Goal: Task Accomplishment & Management: Use online tool/utility

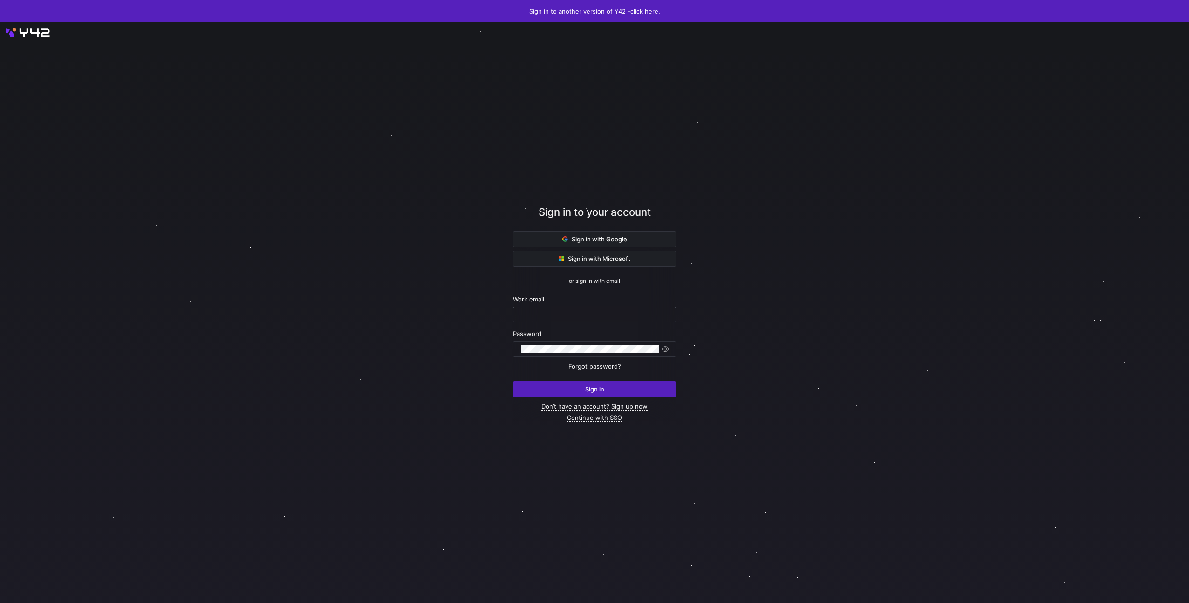
click at [561, 315] on input "text" at bounding box center [594, 314] width 147 height 7
paste input "[EMAIL_ADDRESS][DOMAIN_NAME] wwDgjctJsLkU7iD"
click at [588, 314] on input "[EMAIL_ADDRESS][DOMAIN_NAME] wwDgjctJsLkU7iD" at bounding box center [594, 314] width 147 height 7
type input "[EMAIL_ADDRESS][DOMAIN_NAME]"
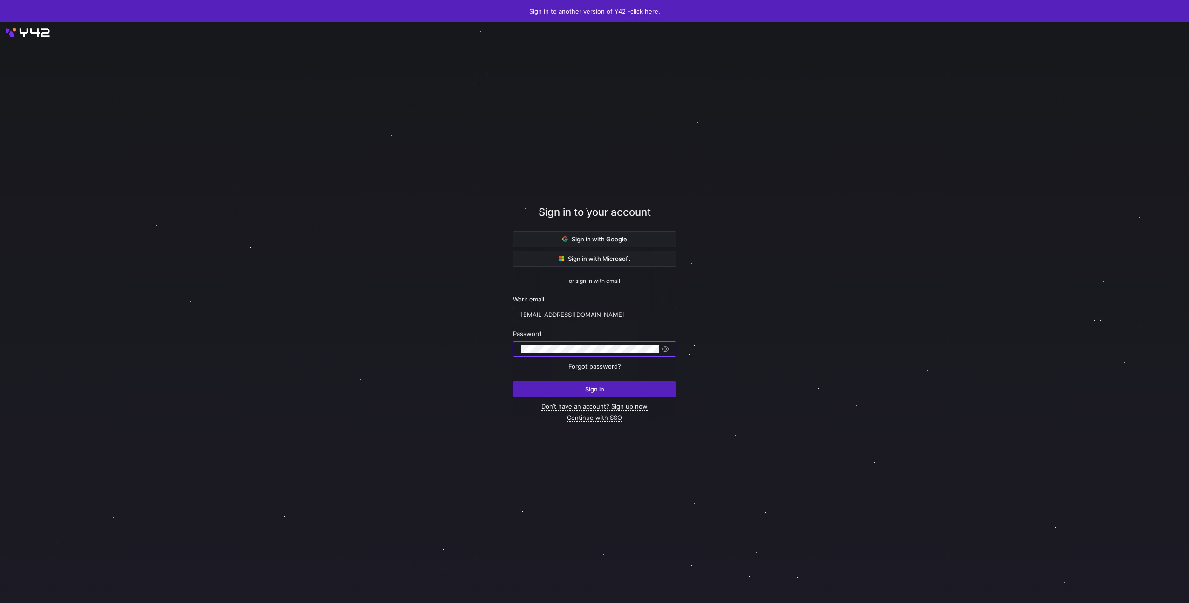
click at [580, 385] on span "submit" at bounding box center [594, 388] width 162 height 15
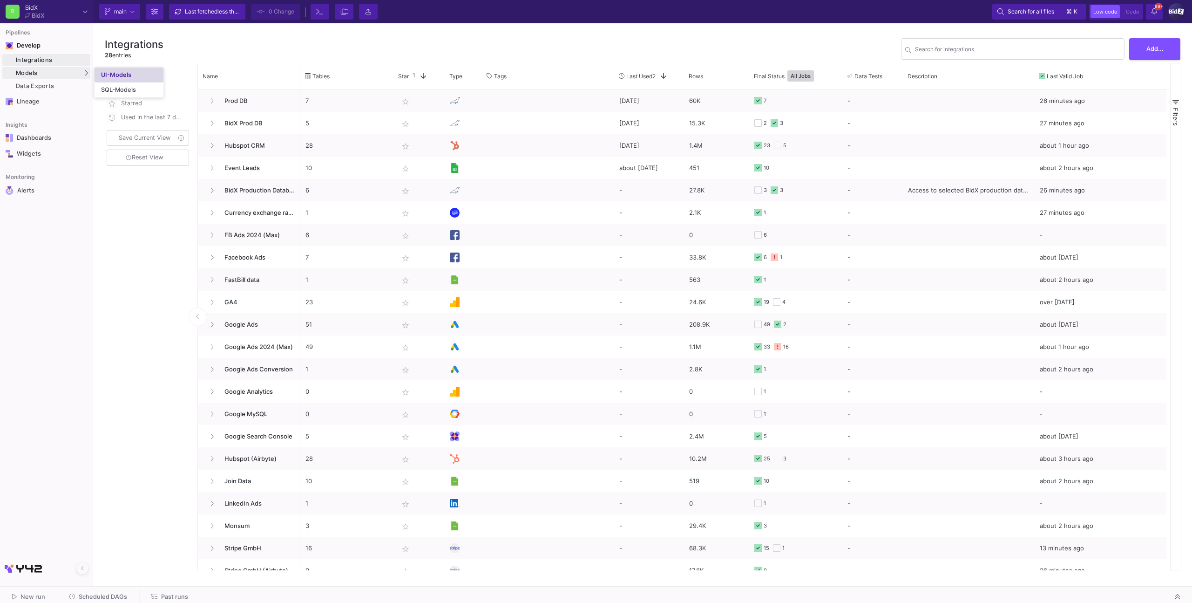
click at [109, 72] on div "UI-Models" at bounding box center [116, 74] width 30 height 7
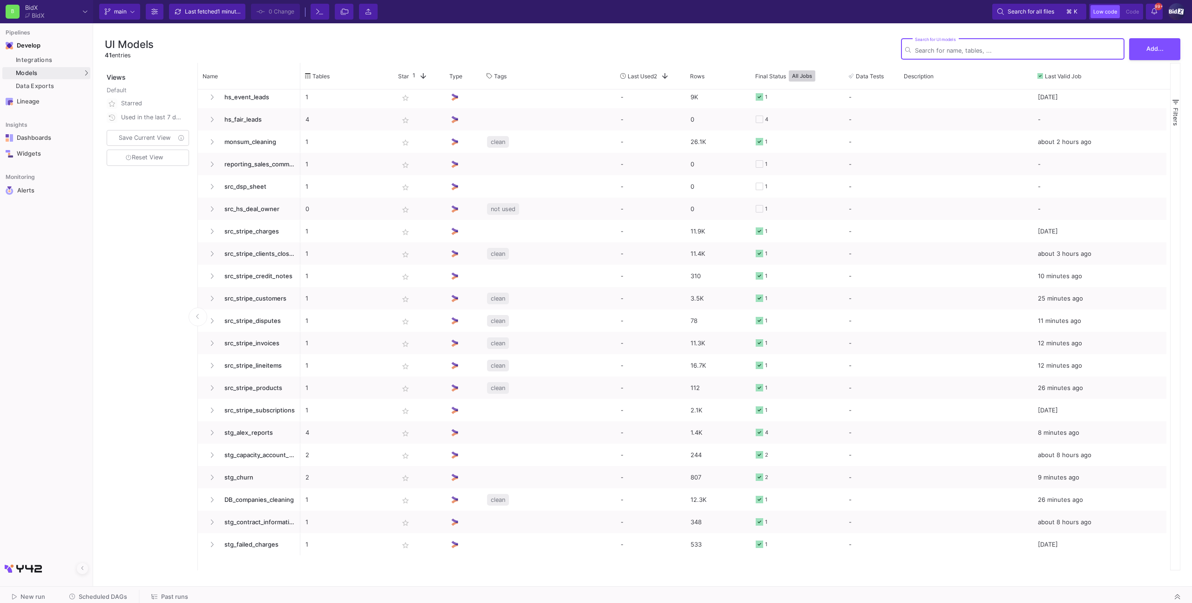
scroll to position [436, 0]
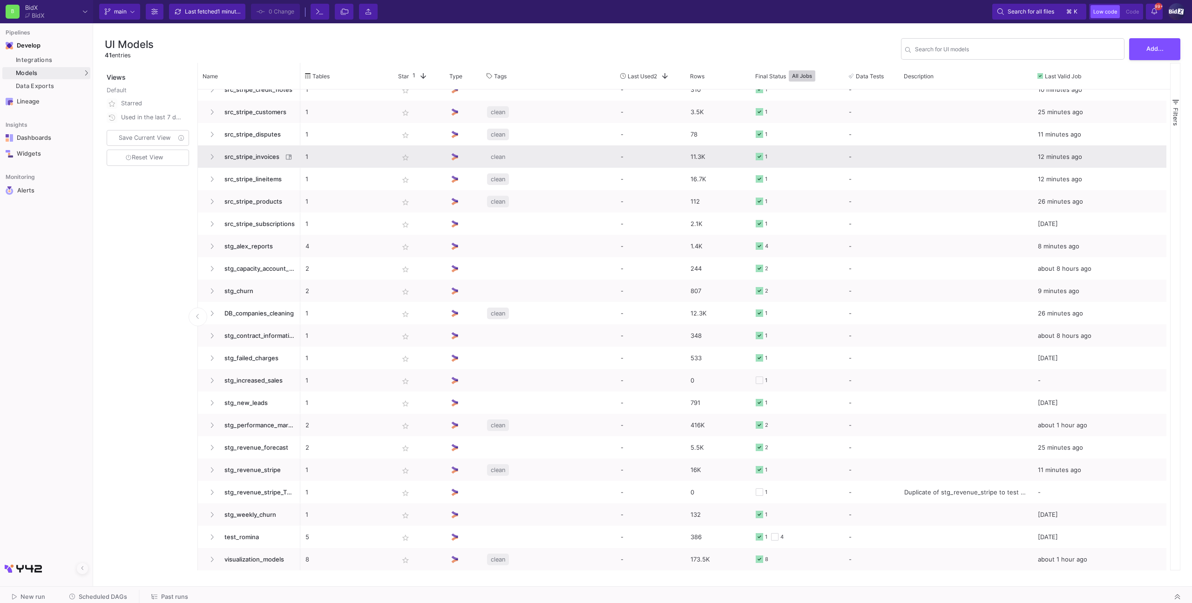
click at [239, 149] on span "src_stripe_invoices" at bounding box center [251, 157] width 64 height 22
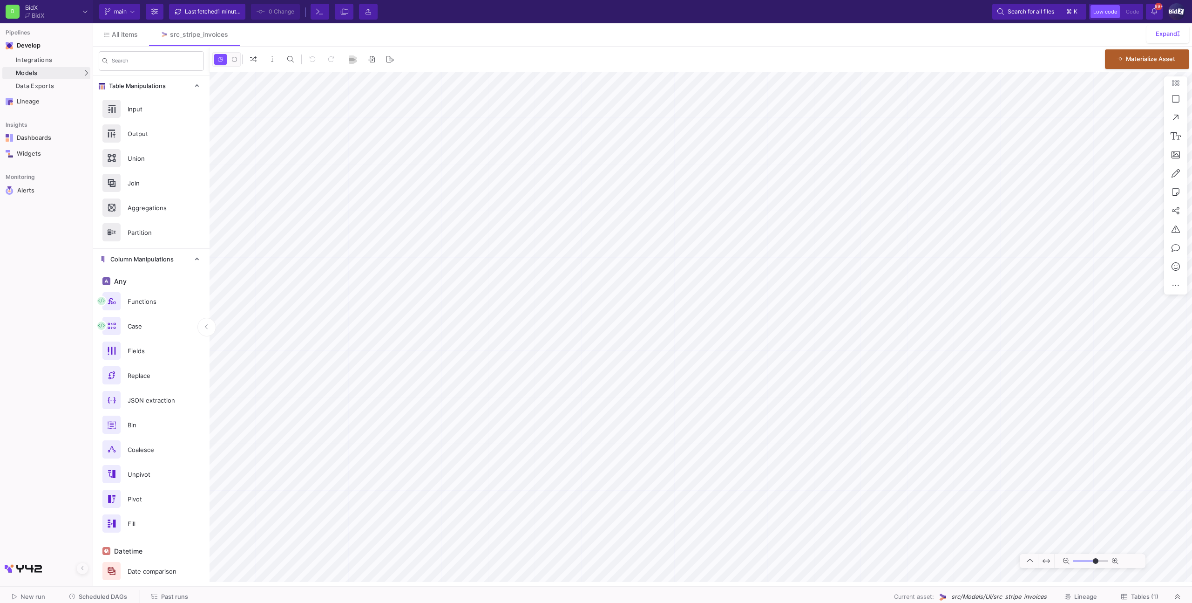
type input "0"
click at [133, 38] on span "All items" at bounding box center [125, 34] width 26 height 7
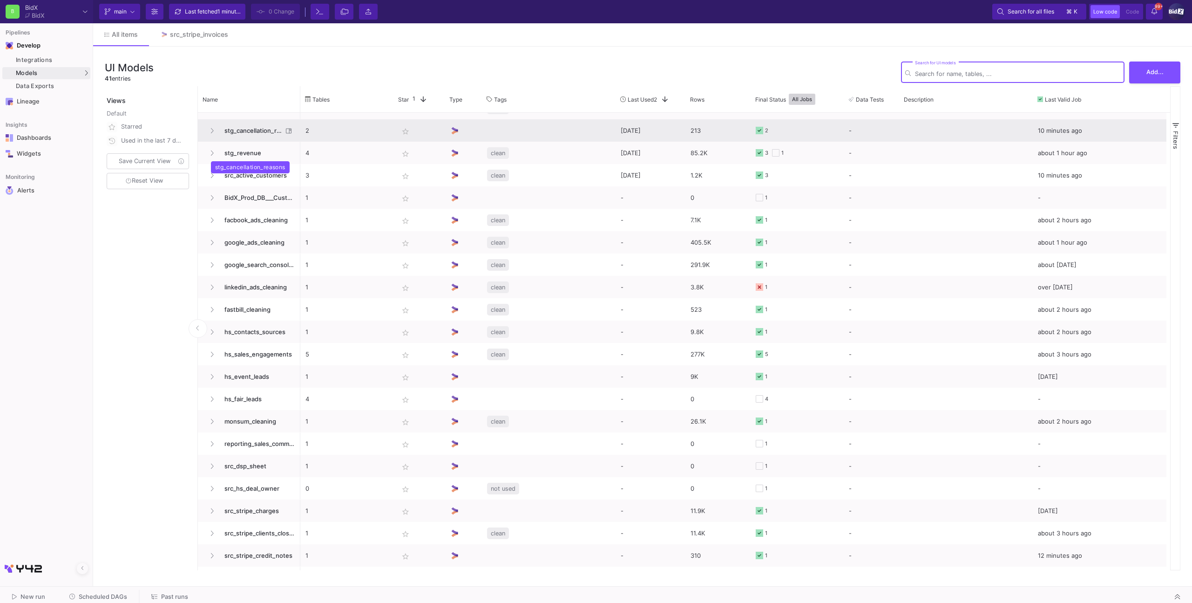
scroll to position [88, 0]
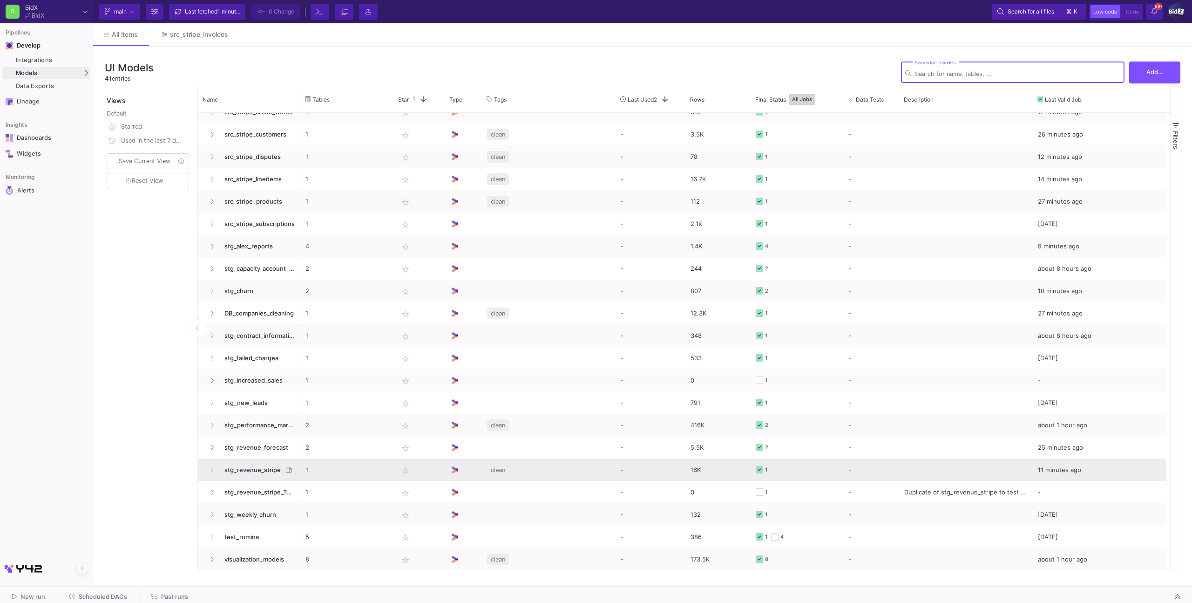
click at [256, 464] on span "stg_revenue_stripe" at bounding box center [251, 470] width 64 height 22
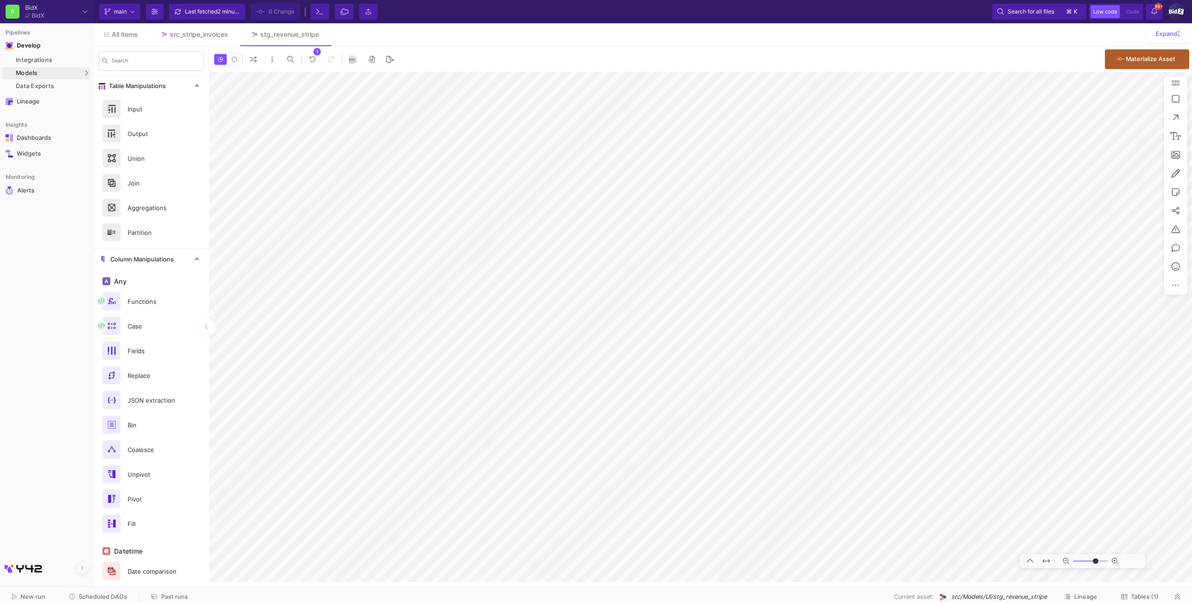
type input "2"
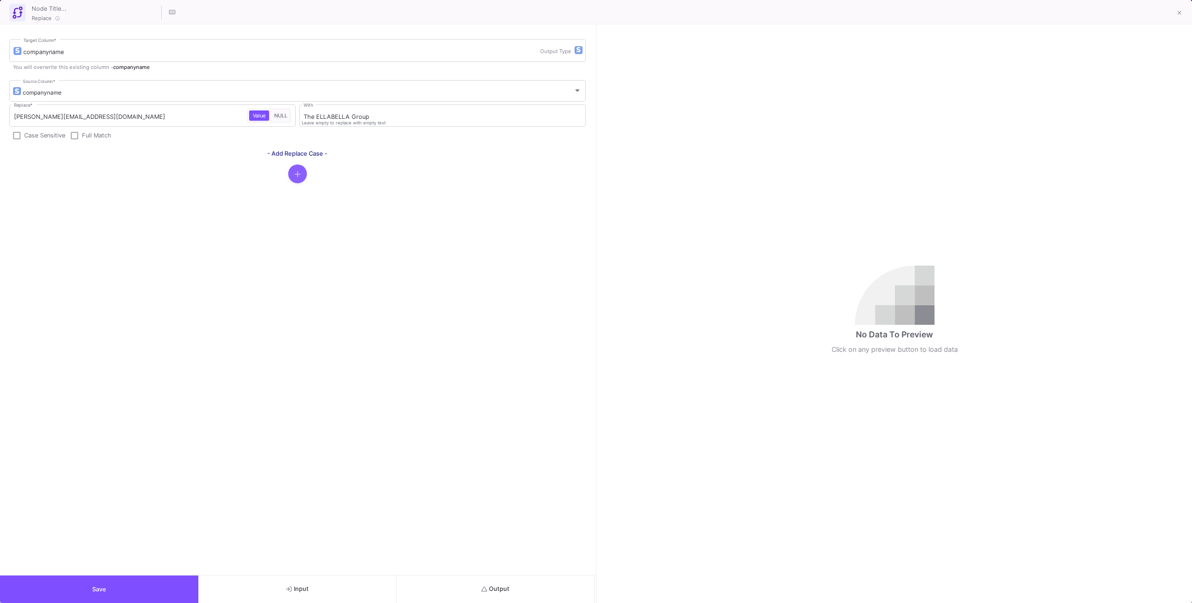
click at [294, 170] on fa-icon "button" at bounding box center [297, 174] width 7 height 9
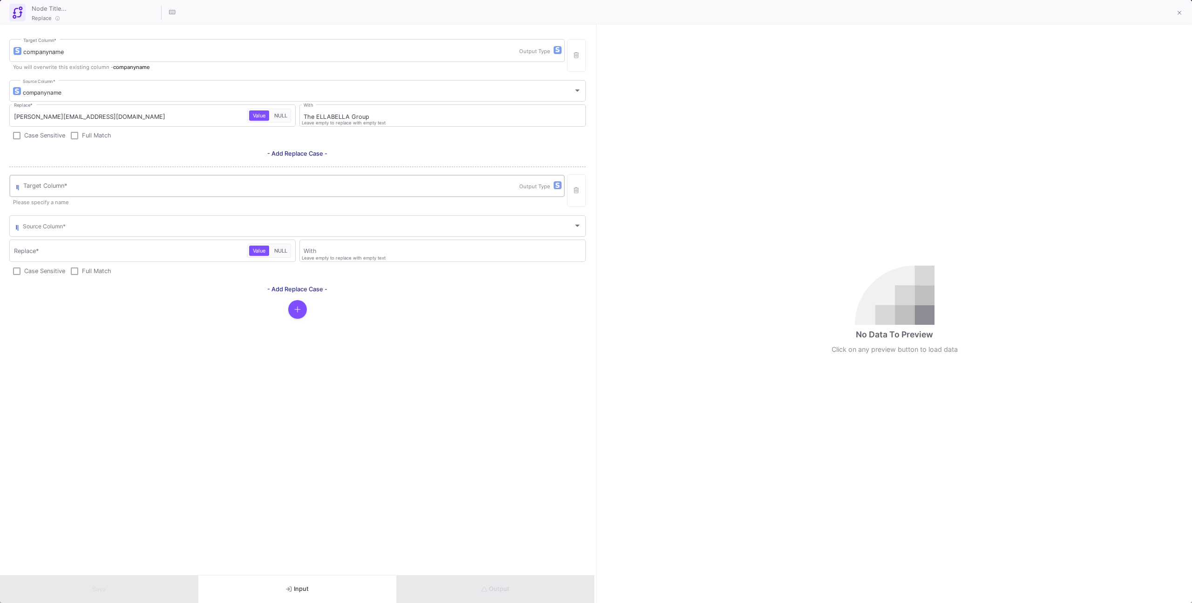
click at [281, 187] on input "Target Column *" at bounding box center [271, 187] width 496 height 7
click at [322, 357] on div "companyname Target Column * Output Type You will overwrite this existing column…" at bounding box center [297, 300] width 595 height 550
click at [569, 203] on button "button" at bounding box center [576, 190] width 19 height 33
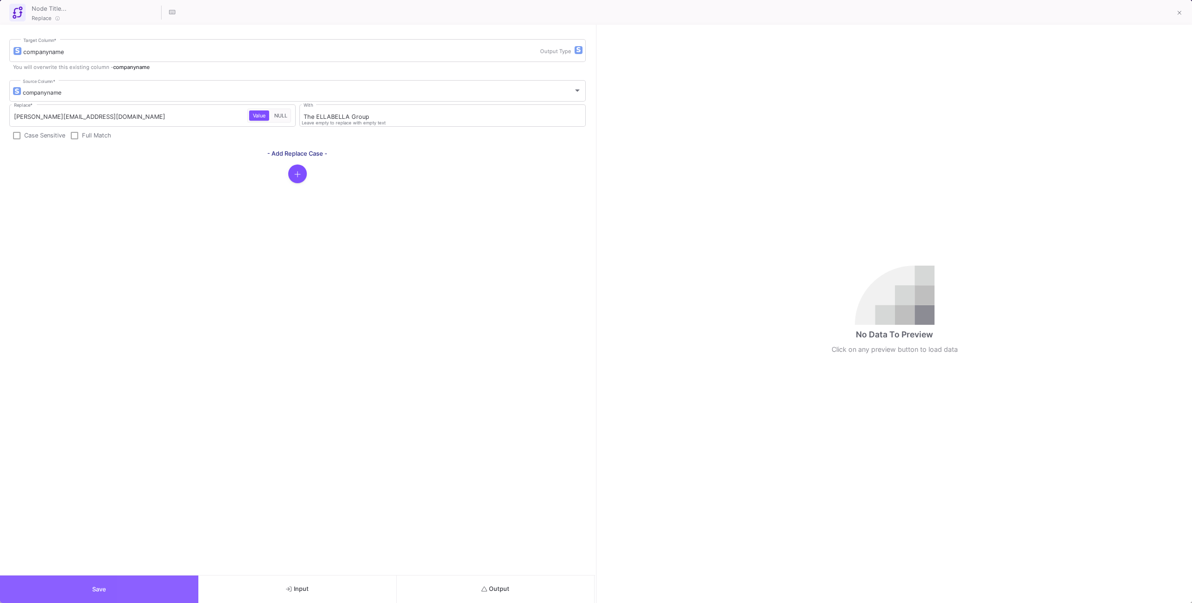
click at [151, 599] on button "Save" at bounding box center [99, 588] width 198 height 27
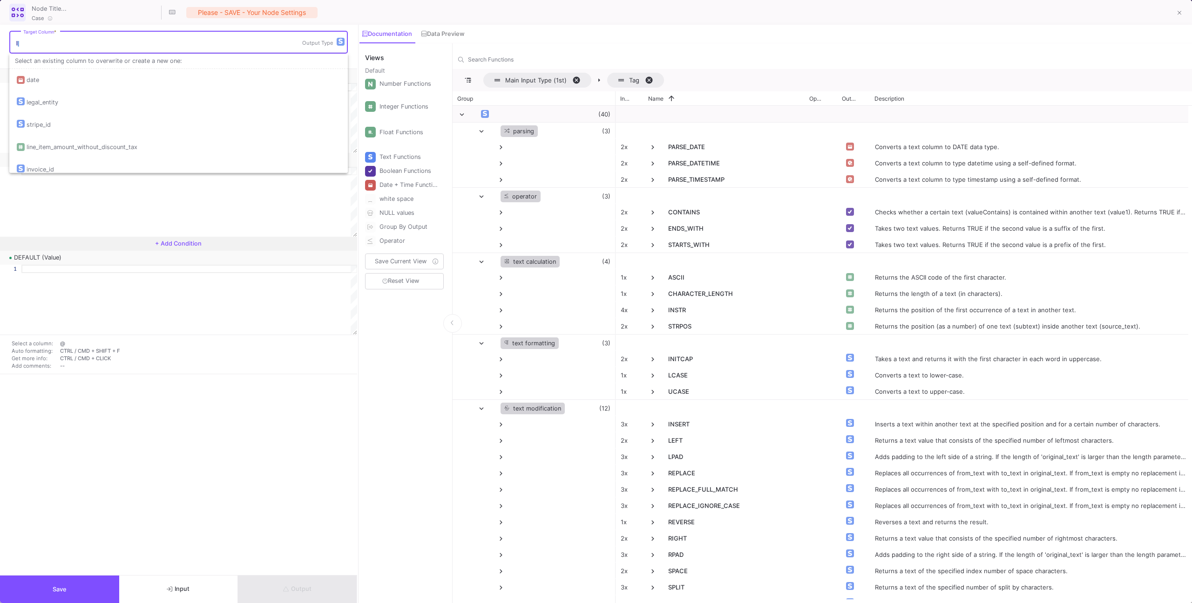
click at [121, 42] on input "Target Column *" at bounding box center [162, 43] width 279 height 7
click at [105, 211] on div at bounding box center [189, 202] width 336 height 70
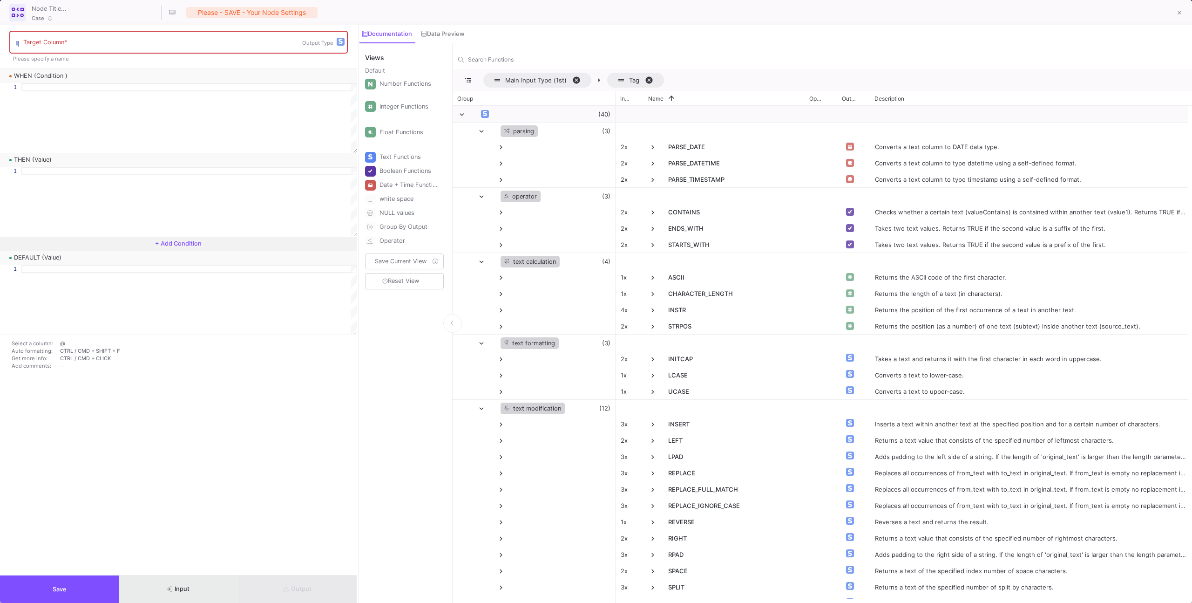
drag, startPoint x: 192, startPoint y: 575, endPoint x: 197, endPoint y: 572, distance: 6.1
click at [193, 574] on div "Target Column * Output Type Please specify a name WHEN (Condition ) 1 Enter to …" at bounding box center [178, 314] width 357 height 578
click at [228, 576] on button "Input" at bounding box center [178, 588] width 119 height 27
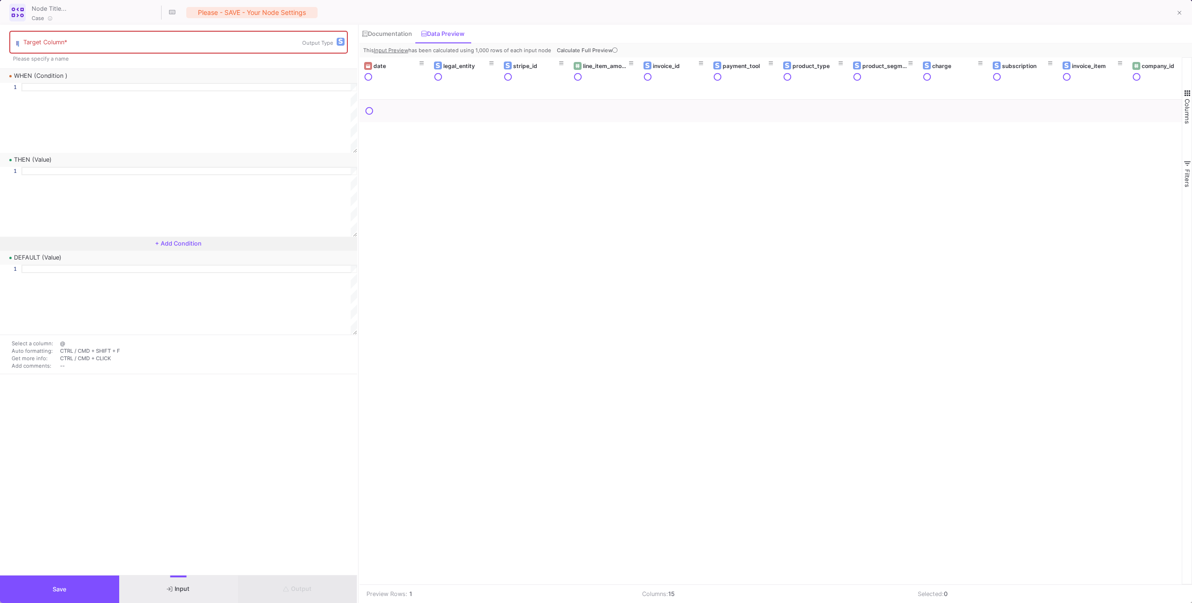
click at [602, 50] on span "Calculate Full Preview" at bounding box center [588, 50] width 62 height 7
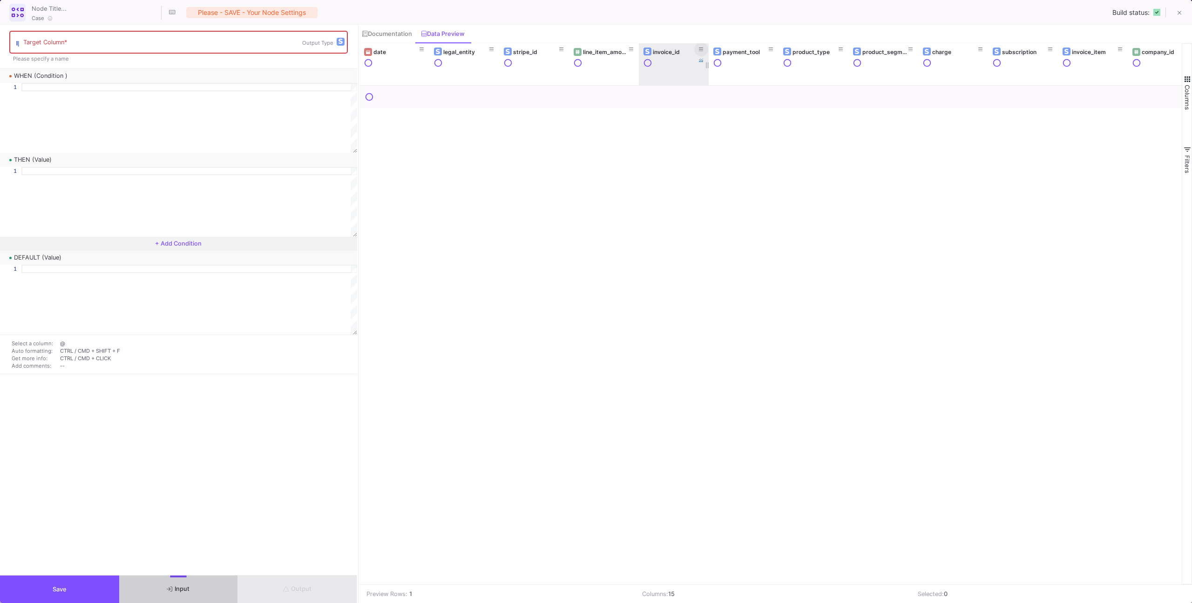
click at [704, 47] on button at bounding box center [701, 49] width 14 height 14
click at [699, 106] on div "Text" at bounding box center [773, 114] width 151 height 19
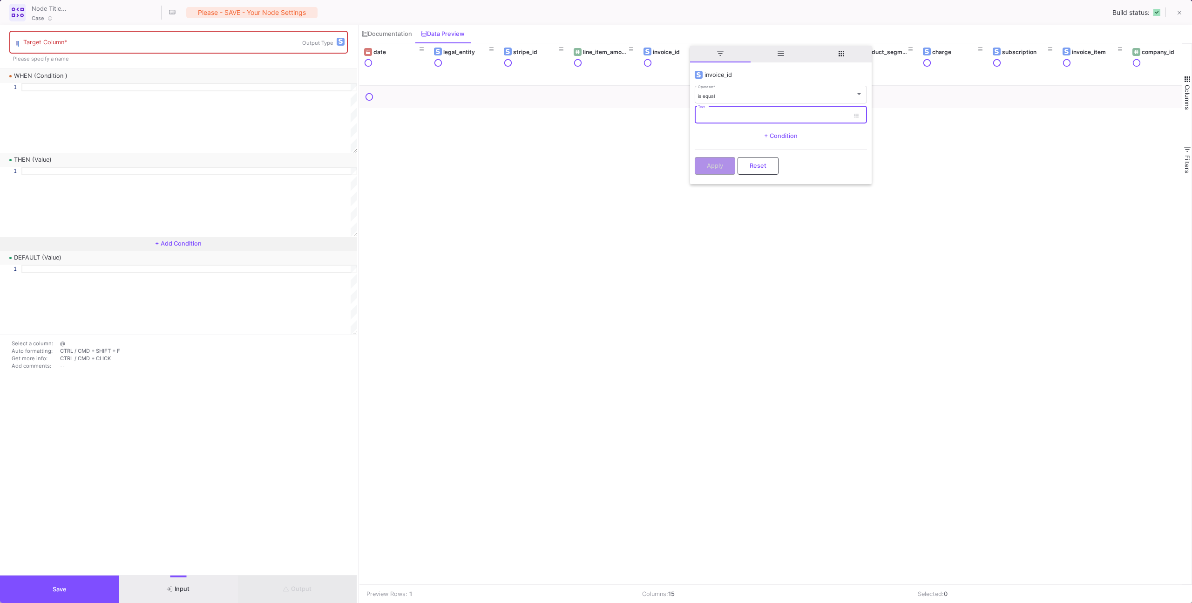
paste input "in_1S8OVcASjRoq2qjNJPkbGdNF"
type input "in_1S8OVcASjRoq2qjNJPkbGdNF"
click at [721, 172] on button "Apply" at bounding box center [715, 165] width 41 height 18
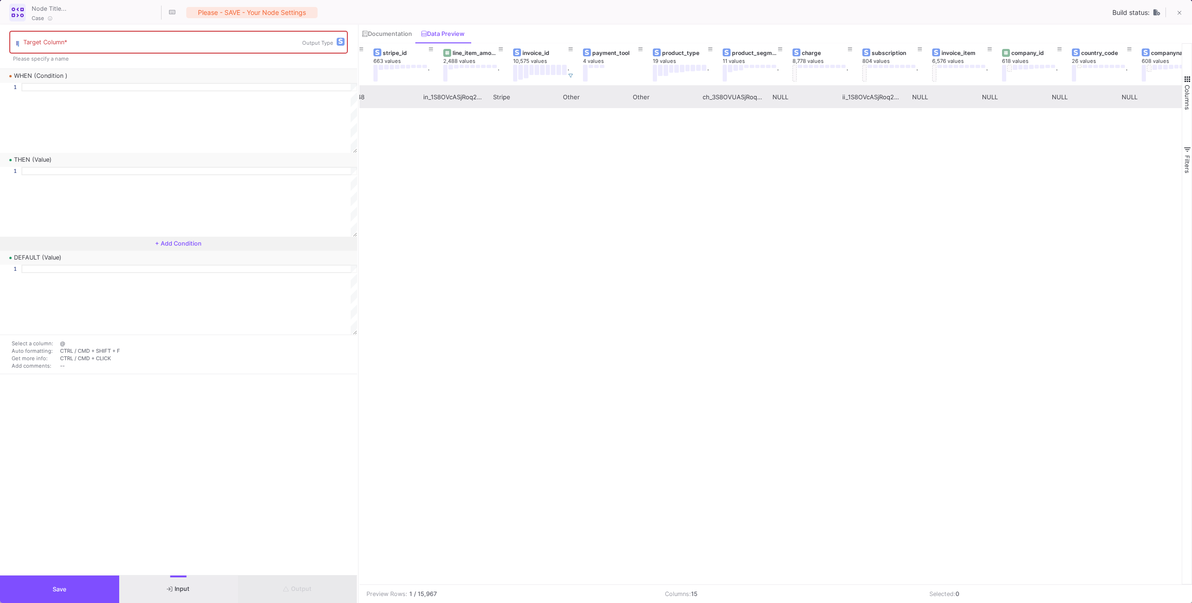
scroll to position [0, 225]
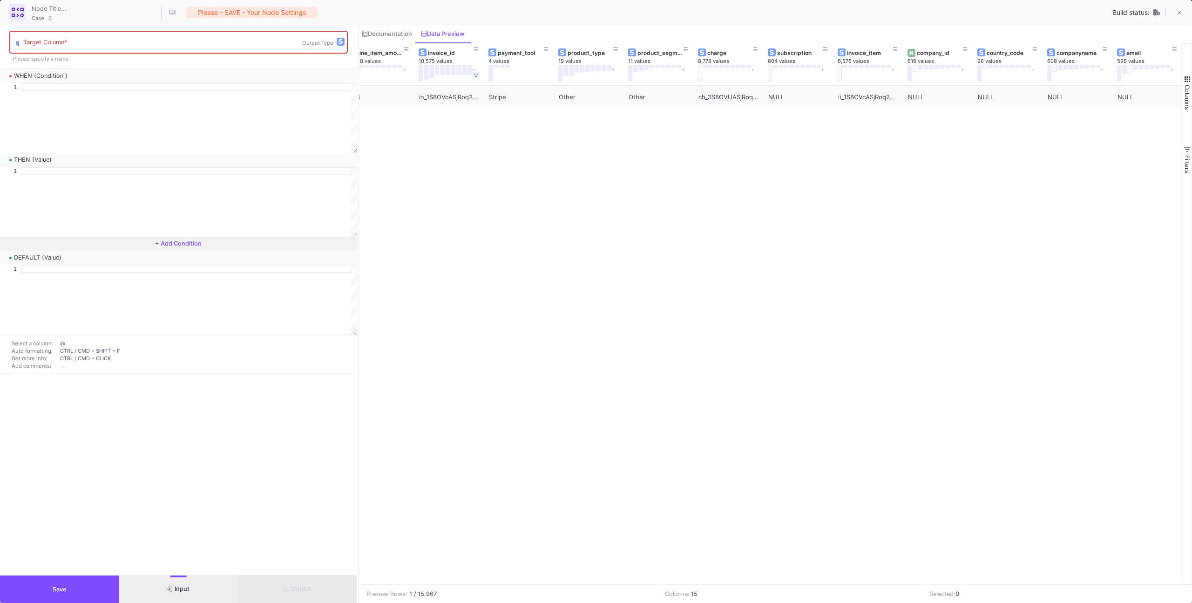
click at [160, 238] on button "+ Add Condition" at bounding box center [178, 244] width 357 height 14
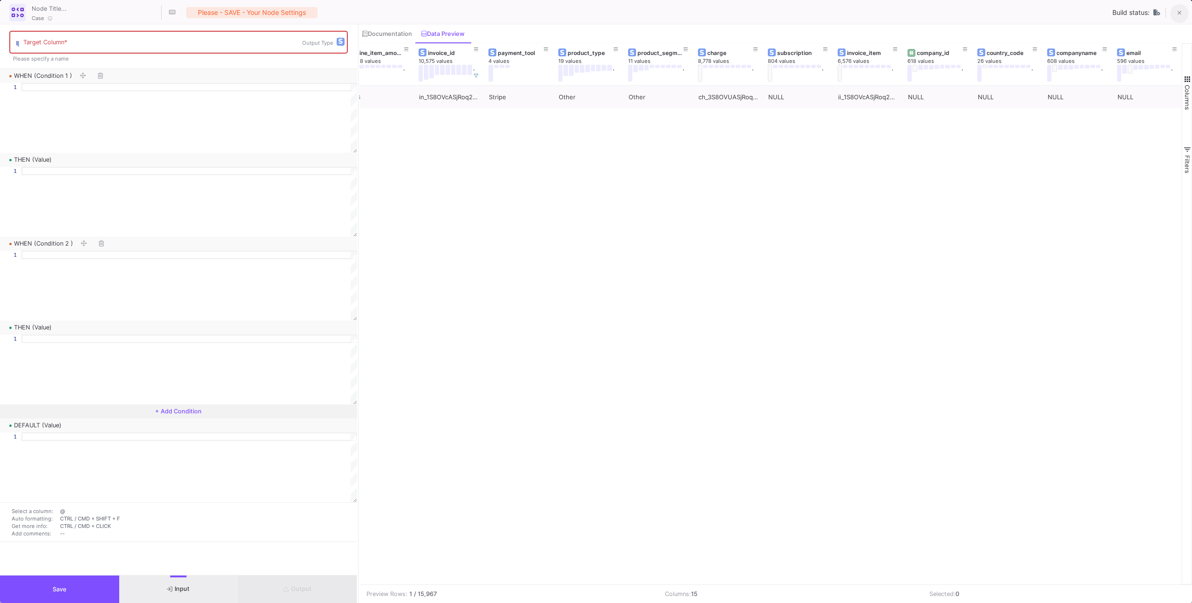
click at [1179, 16] on icon at bounding box center [1180, 13] width 4 height 7
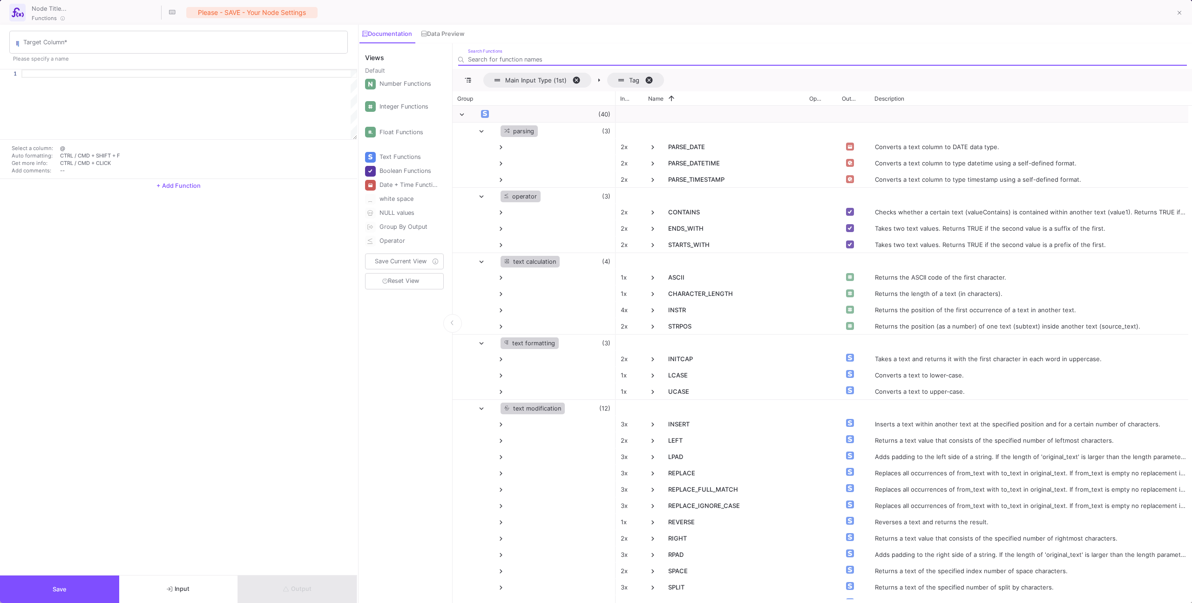
click at [162, 189] on span "+ Add Function" at bounding box center [178, 185] width 44 height 7
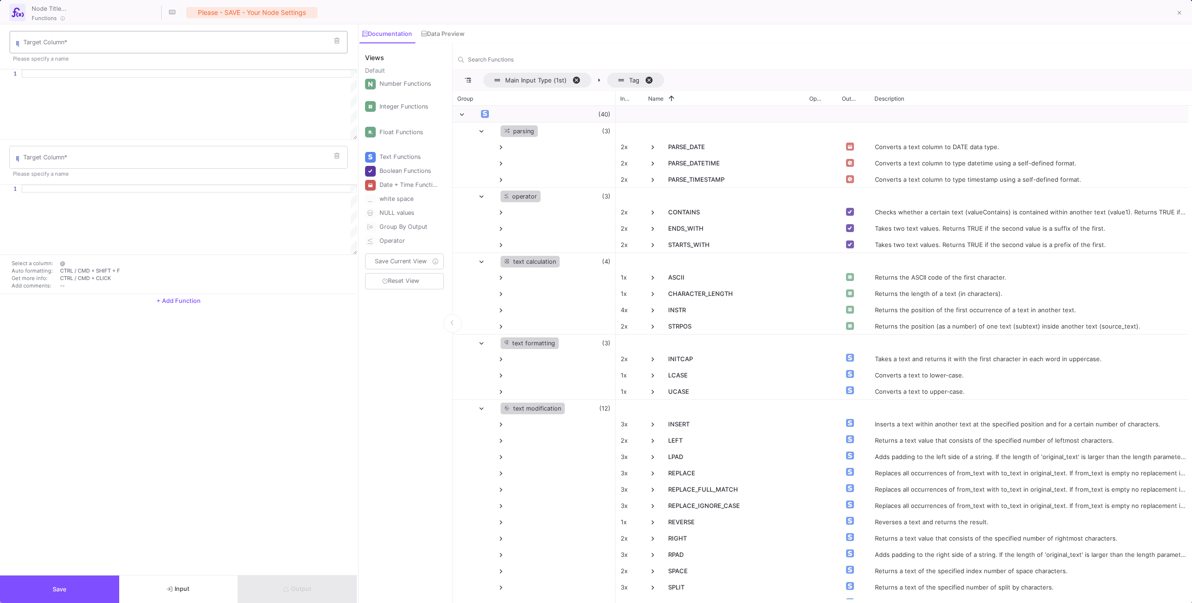
click at [92, 40] on input "Target Column *" at bounding box center [183, 43] width 320 height 7
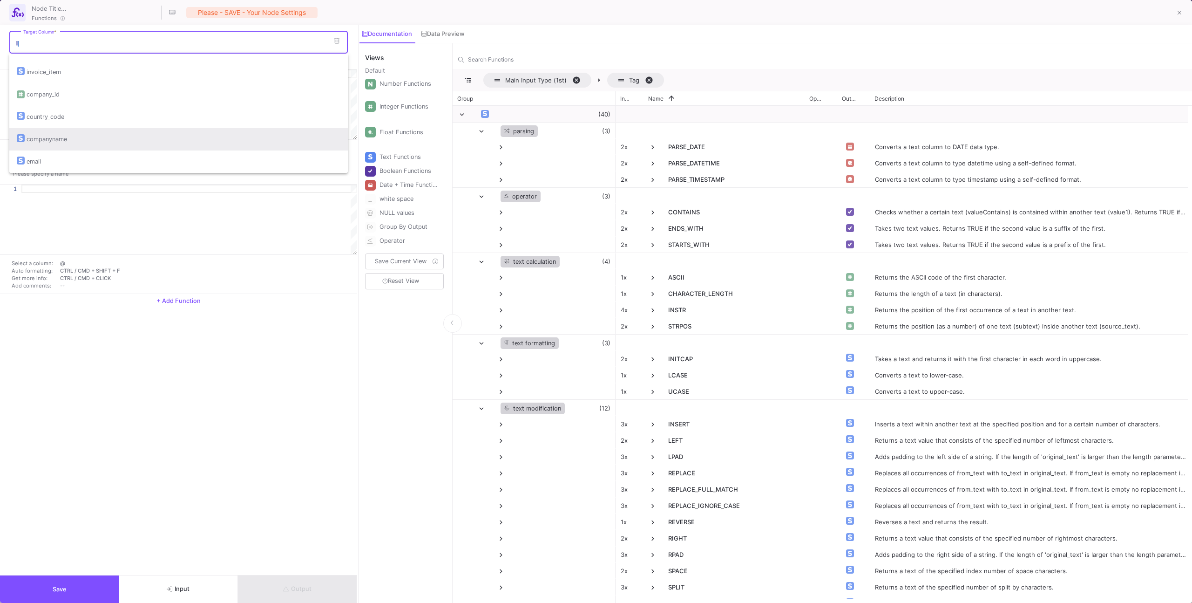
click at [60, 136] on div "companyname" at bounding box center [47, 139] width 41 height 22
type input "companyname"
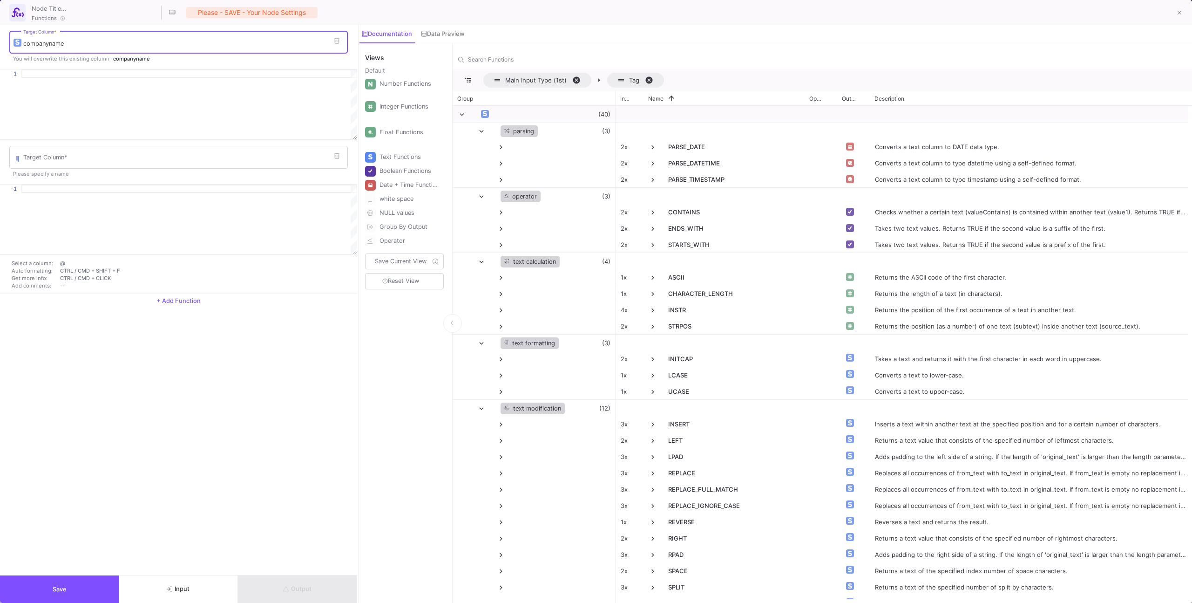
click at [62, 80] on div at bounding box center [189, 104] width 336 height 70
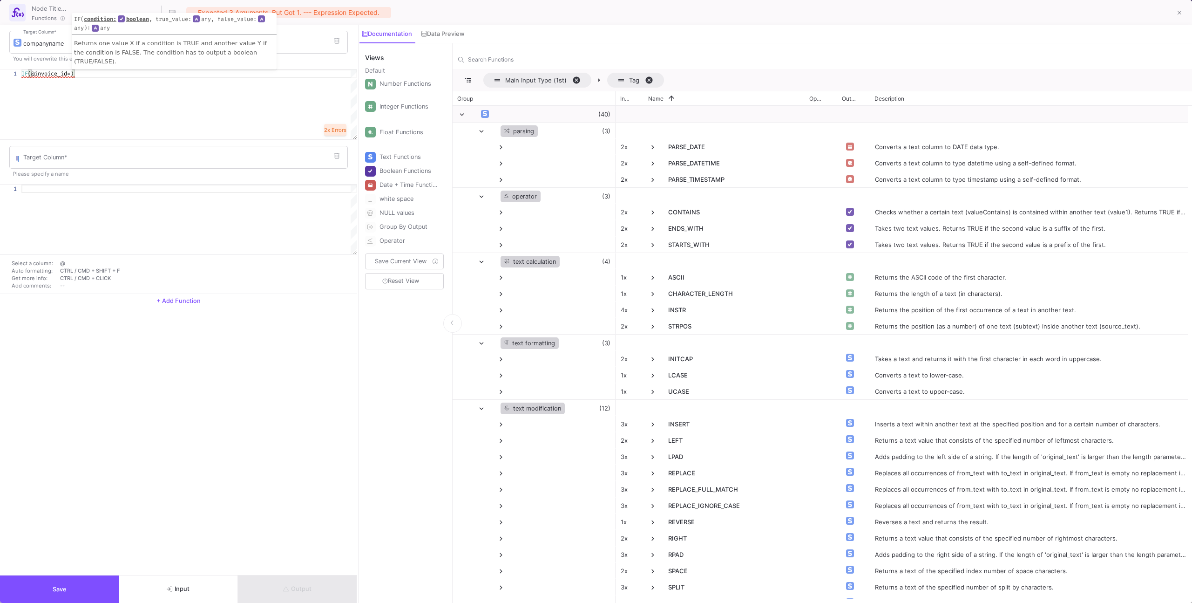
paste textarea "in_1S8OVcASjRoq2qjNJPkbGdNF"
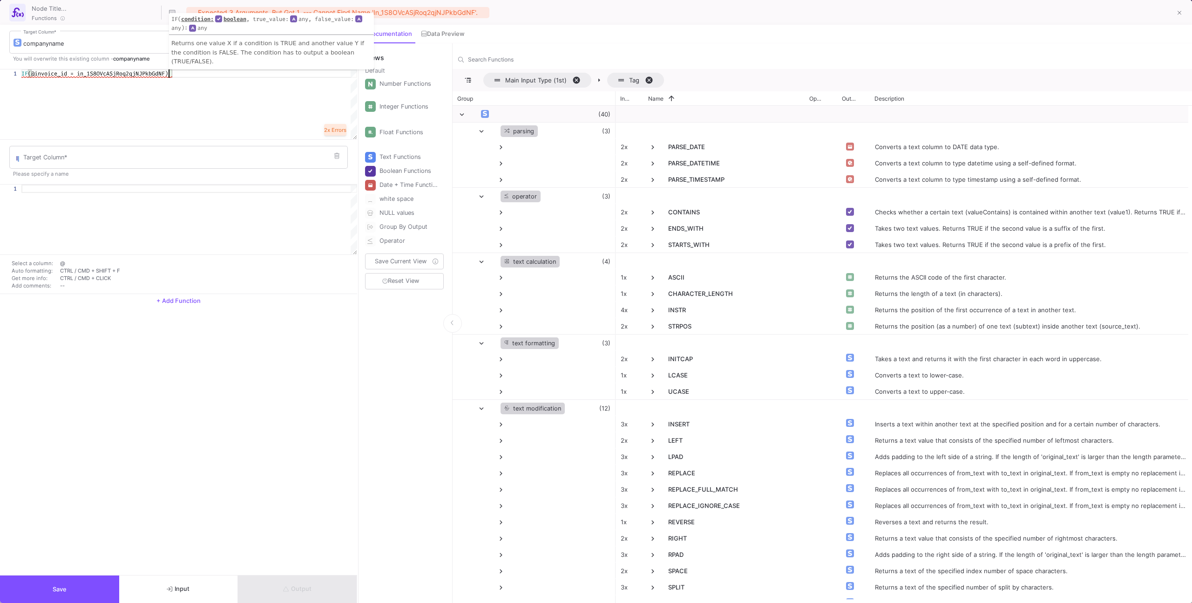
scroll to position [0, 151]
drag, startPoint x: 78, startPoint y: 72, endPoint x: 84, endPoint y: 72, distance: 5.6
click at [80, 72] on span "(@invoice_id = in_1S8OVcASjRoq2qjNJPkbGdNF" at bounding box center [96, 73] width 137 height 7
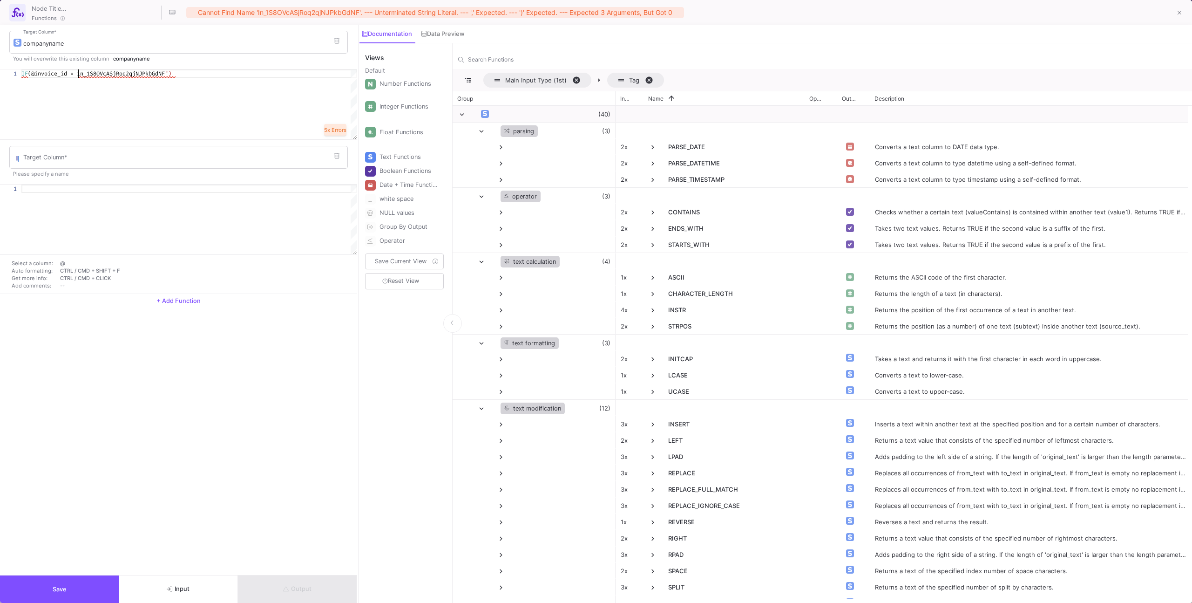
scroll to position [0, 60]
click at [171, 74] on span ")" at bounding box center [169, 73] width 3 height 7
paste textarea "AI Digital Commerce"
click at [246, 74] on div "IF (@invoice_id = "in_1S8OVcASjRoq2qjNJPkbGdNF" , AI Digital Commerce" at bounding box center [189, 73] width 336 height 8
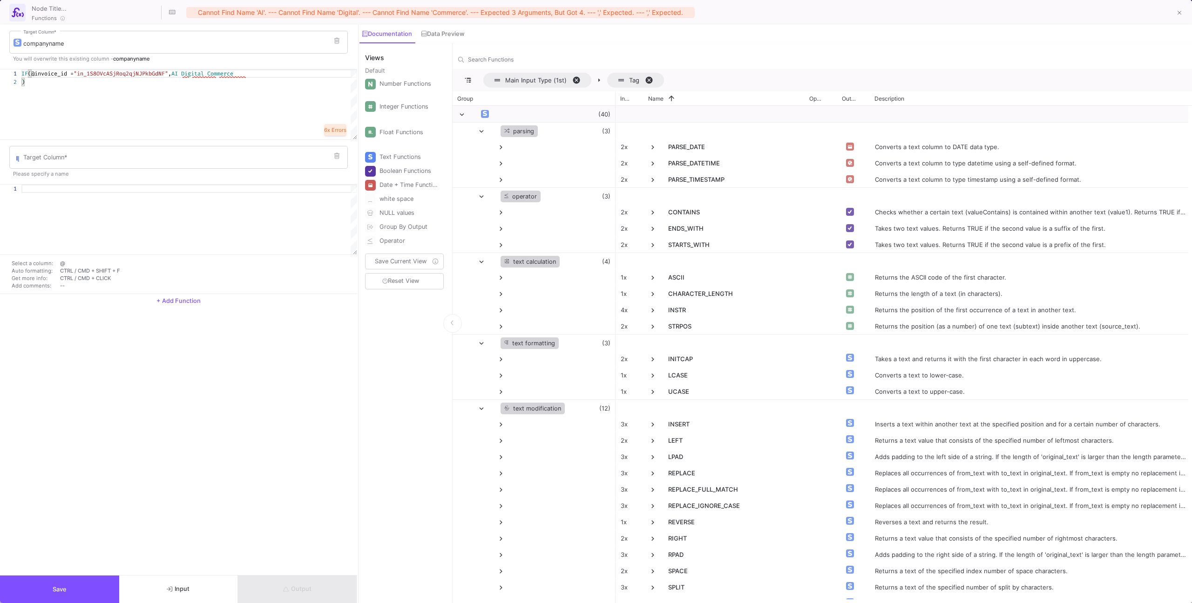
scroll to position [0, 227]
click at [183, 74] on div "1 2 IF (@invoice_id = "in_1S8OVcASjRoq2qjNJPkbGdNF" , AI Digital Commerce " ) I…" at bounding box center [178, 104] width 357 height 70
click at [258, 73] on div "IF (@invoice_id = "in_1S8OVcASjRoq2qjNJPkbGdNF" , "AI Digital Commerce"" at bounding box center [189, 73] width 336 height 8
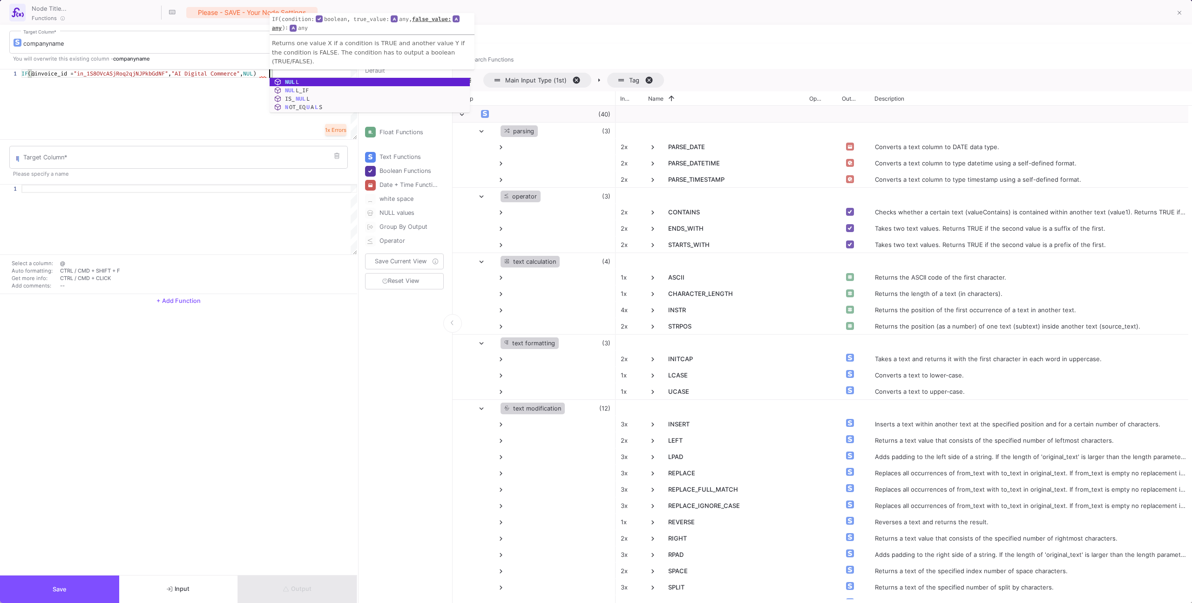
scroll to position [0, 251]
click at [242, 85] on div "IF (@invoice_id = "in_1S8OVcASjRoq2qjNJPkbGdNF" , "AI Digital Commerce" , NULL )" at bounding box center [189, 104] width 336 height 70
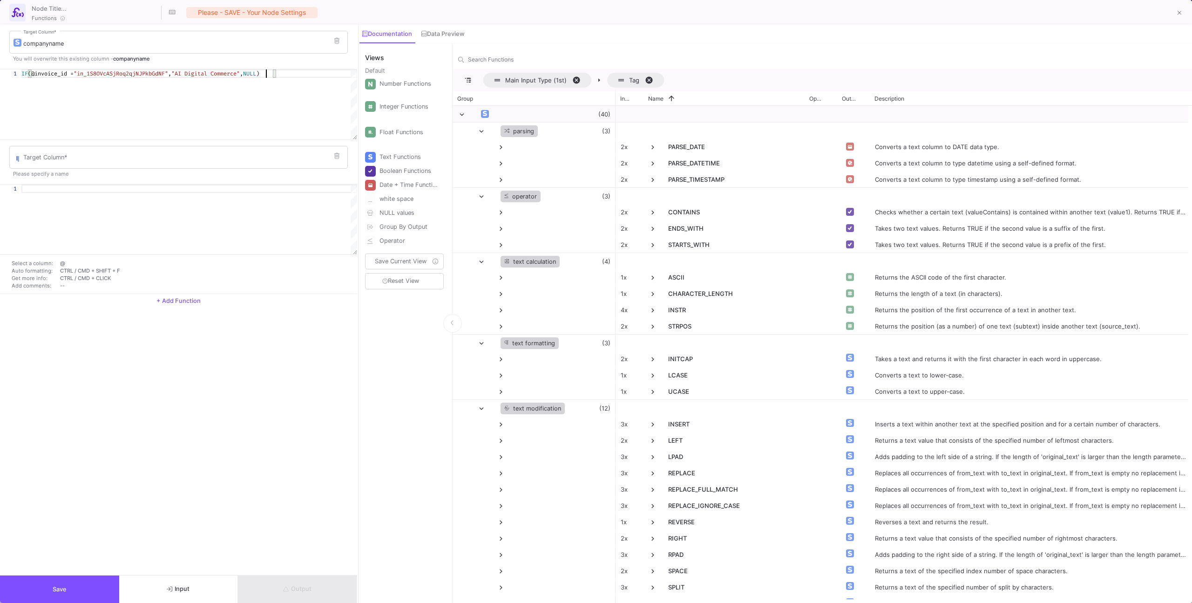
click at [256, 75] on span "NULL" at bounding box center [249, 73] width 13 height 7
click at [268, 112] on div "IF (@invoice_id = "in_1S8OVcASjRoq2qjNJPkbGdNF" , "AI Digital Commerce" , @comp…" at bounding box center [189, 104] width 336 height 70
type textarea "IF(@invoice_id = "in_1S8OVcASjRoq2qjNJPkbGdNF", "AI Digital Commerce", @company…"
click at [344, 158] on div "Target Column *" at bounding box center [178, 156] width 339 height 24
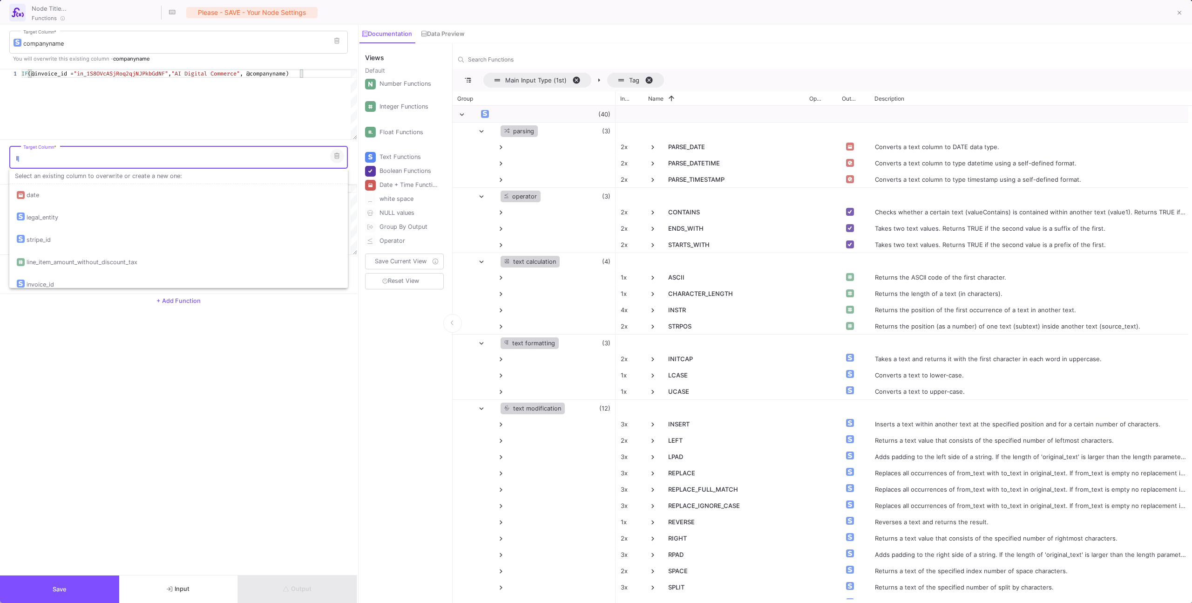
click at [341, 158] on button at bounding box center [337, 156] width 14 height 14
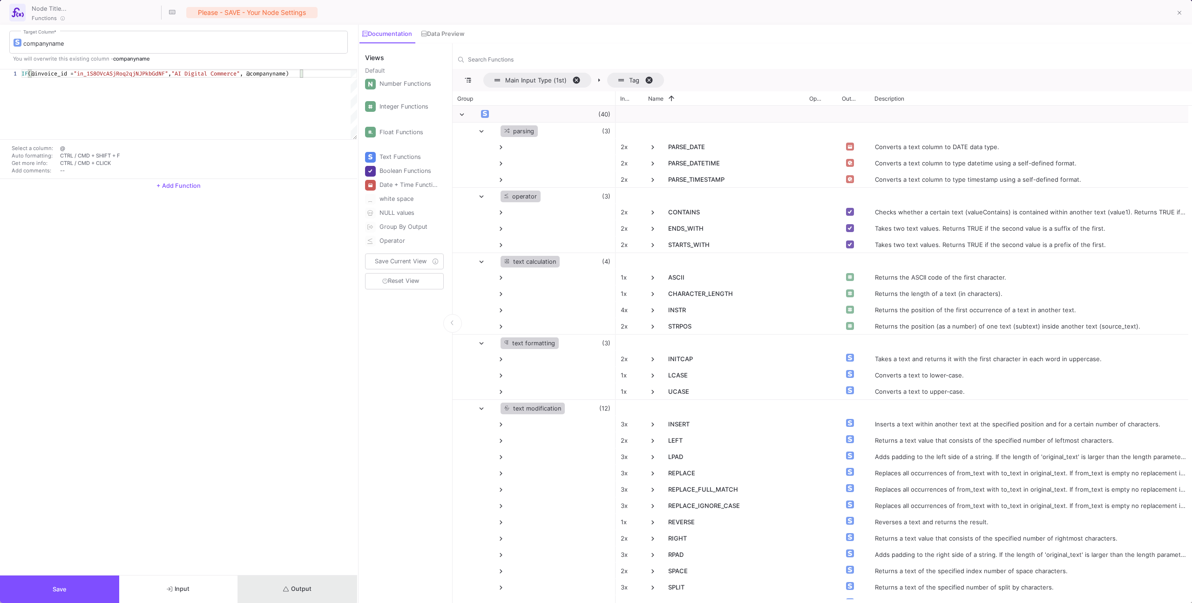
click at [286, 579] on button "Output" at bounding box center [297, 588] width 119 height 27
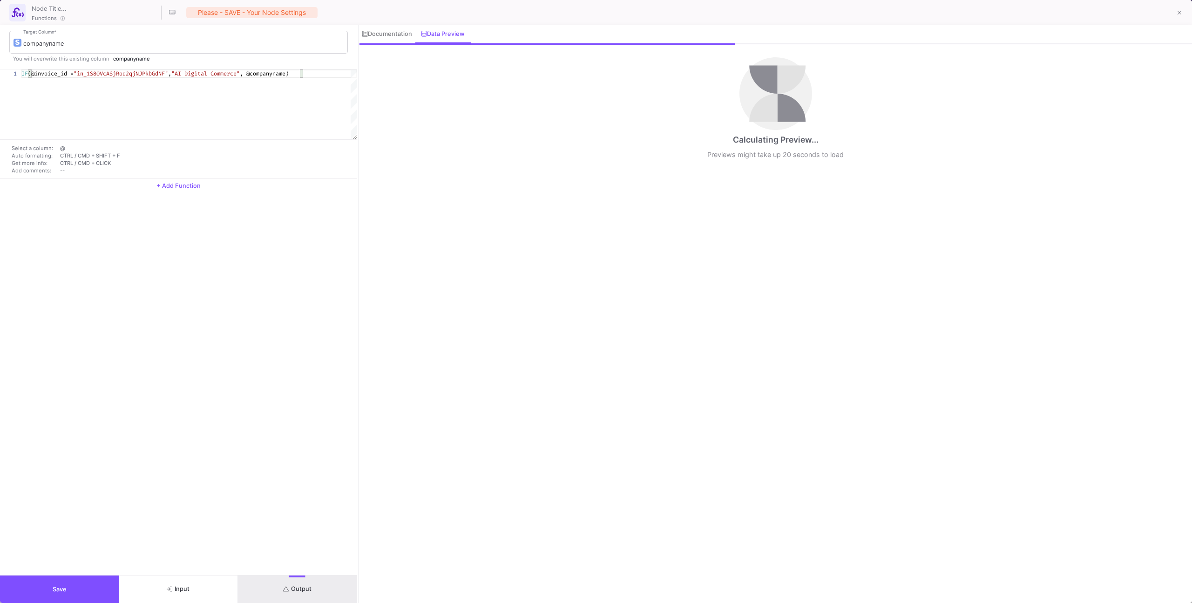
scroll to position [0, 281]
click at [165, 72] on span ""in_1S8OVcASjRoq2qjNJPkbGdNF"" at bounding box center [121, 73] width 95 height 7
click at [168, 73] on span ""in_1S8OVcASjRoq2qjNJPkbGdNF"" at bounding box center [121, 73] width 95 height 7
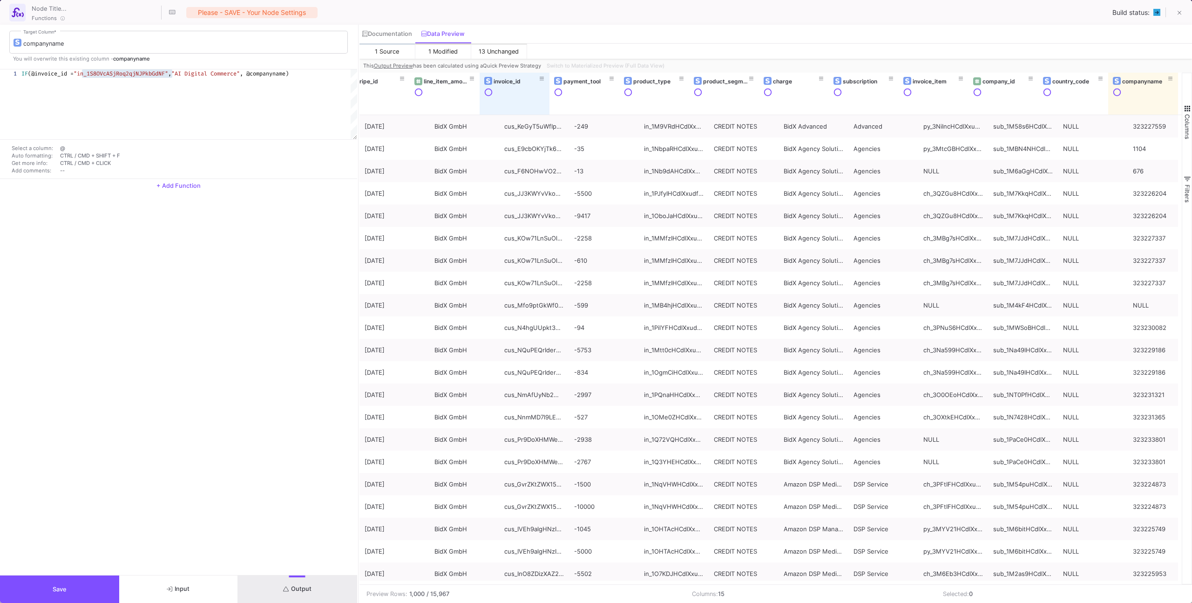
scroll to position [0, 159]
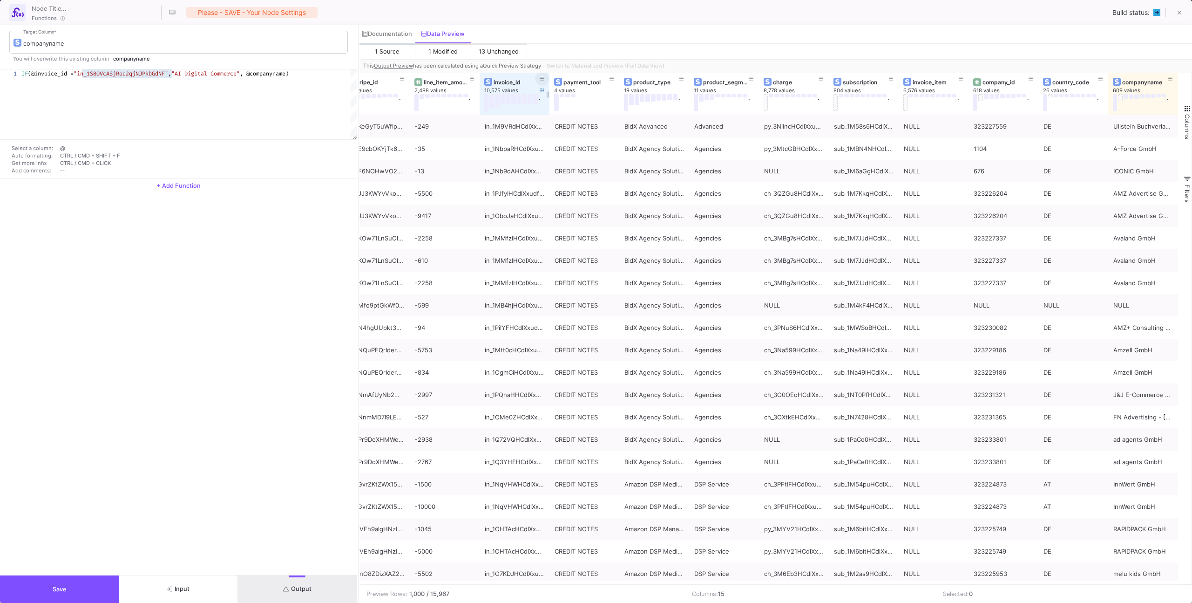
drag, startPoint x: 532, startPoint y: 77, endPoint x: 537, endPoint y: 78, distance: 5.8
click at [532, 77] on div "invoice_id" at bounding box center [514, 82] width 61 height 10
click at [540, 78] on icon at bounding box center [542, 78] width 5 height 5
type input "in_1S8OVcASjRoq2qjNJPkbGdNF"
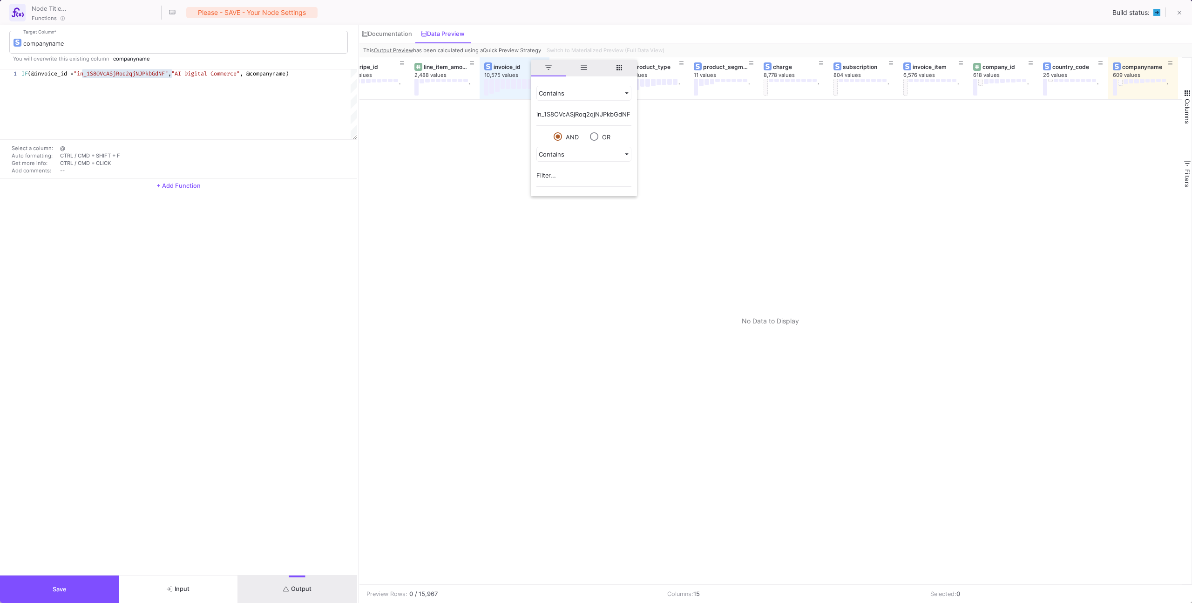
click at [507, 129] on div at bounding box center [771, 342] width 823 height 484
click at [345, 106] on div "IF (@invoice_id = "in_1S8OVcASjRoq2qjNJPkbGdNF" , "AI Digital Commerce" , @comp…" at bounding box center [189, 104] width 336 height 70
click at [602, 54] on button "Switch to Materialized Preview (Full Data View)" at bounding box center [606, 50] width 122 height 14
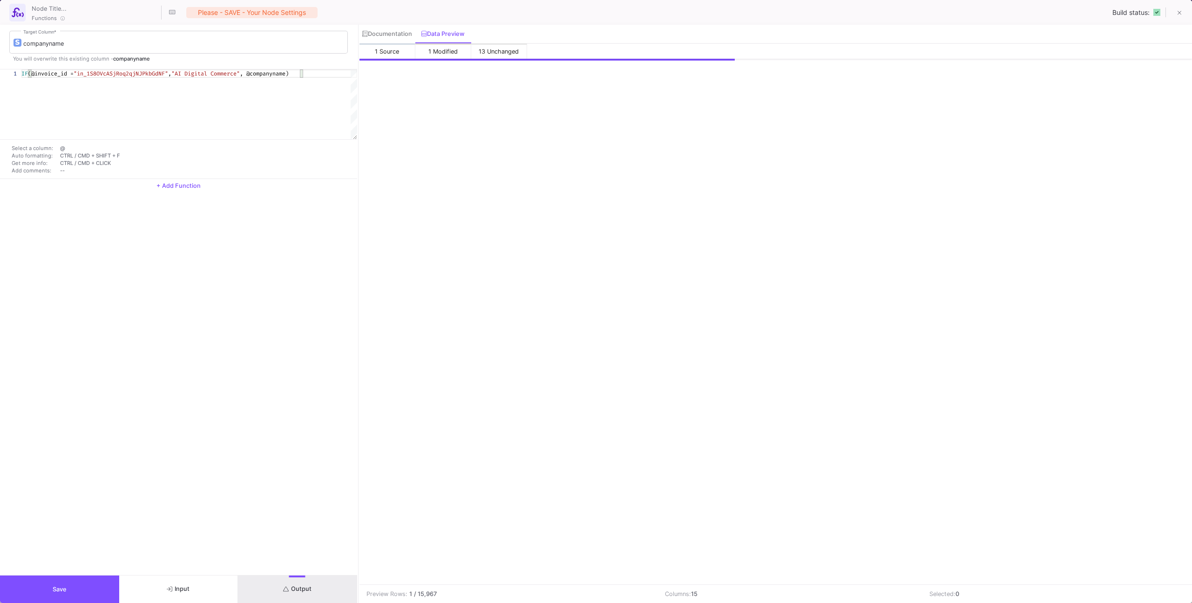
scroll to position [0, 156]
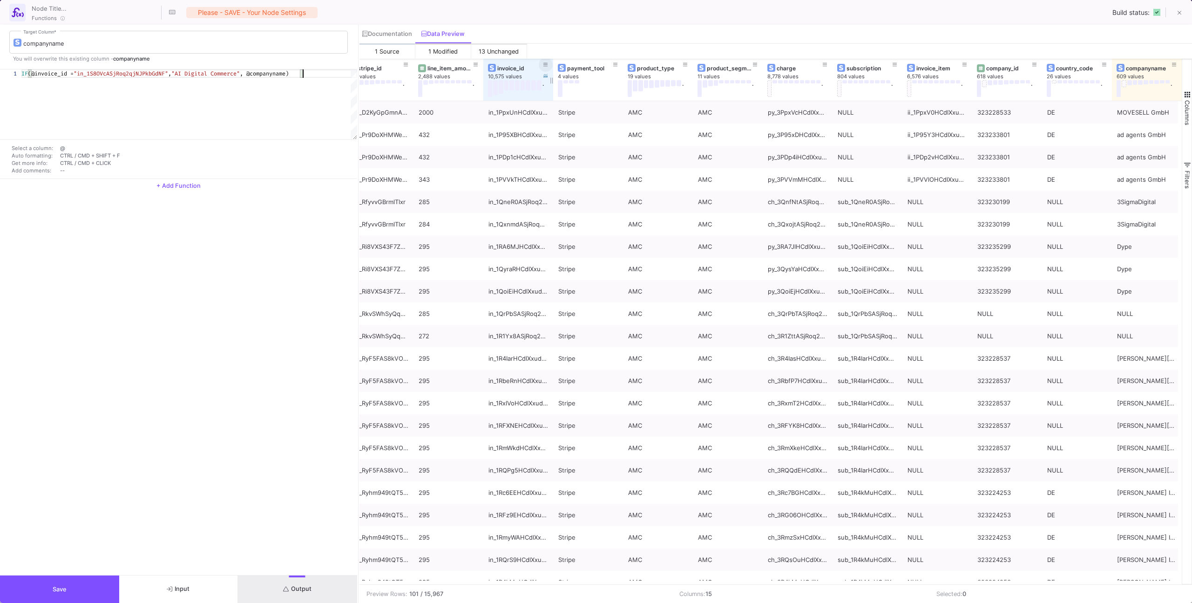
click at [542, 63] on button at bounding box center [546, 65] width 14 height 14
click at [550, 105] on div "is equal Operator *" at bounding box center [625, 109] width 165 height 19
drag, startPoint x: 555, startPoint y: 95, endPoint x: 563, endPoint y: 112, distance: 17.9
click at [557, 95] on div at bounding box center [596, 301] width 1192 height 603
click at [561, 129] on input "Text" at bounding box center [618, 132] width 151 height 6
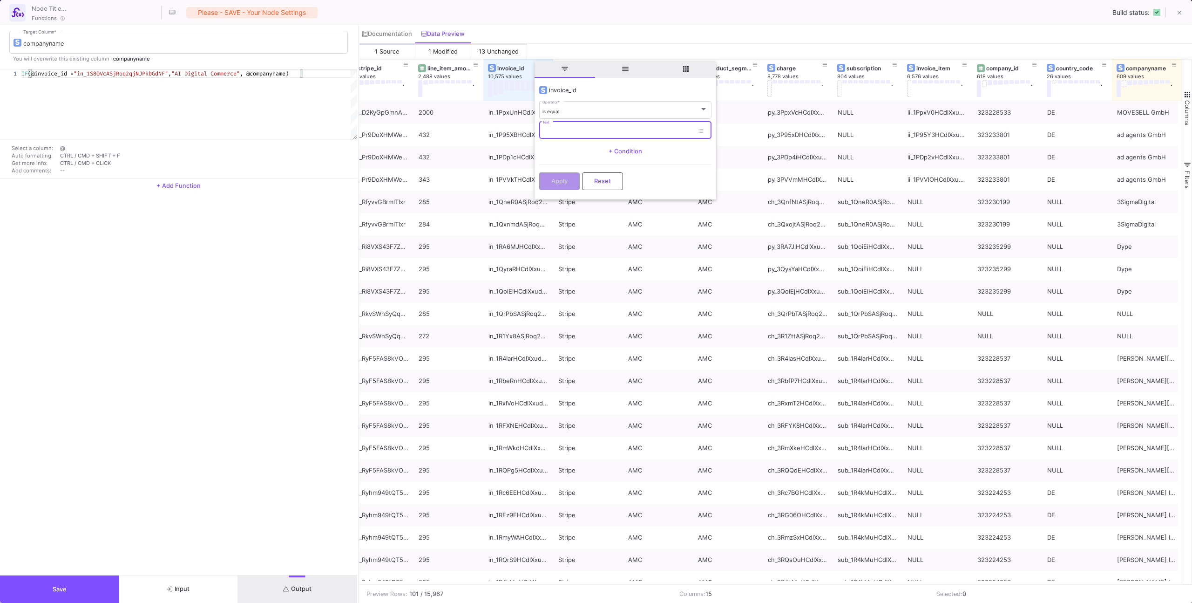
paste input "in_1S8OVcASjRoq2qjNJPkbGdNF"
type input "in_1S8OVcASjRoq2qjNJPkbGdNF"
click at [557, 172] on div "Apply Reset" at bounding box center [625, 178] width 172 height 28
click at [558, 173] on button "Apply" at bounding box center [559, 180] width 41 height 18
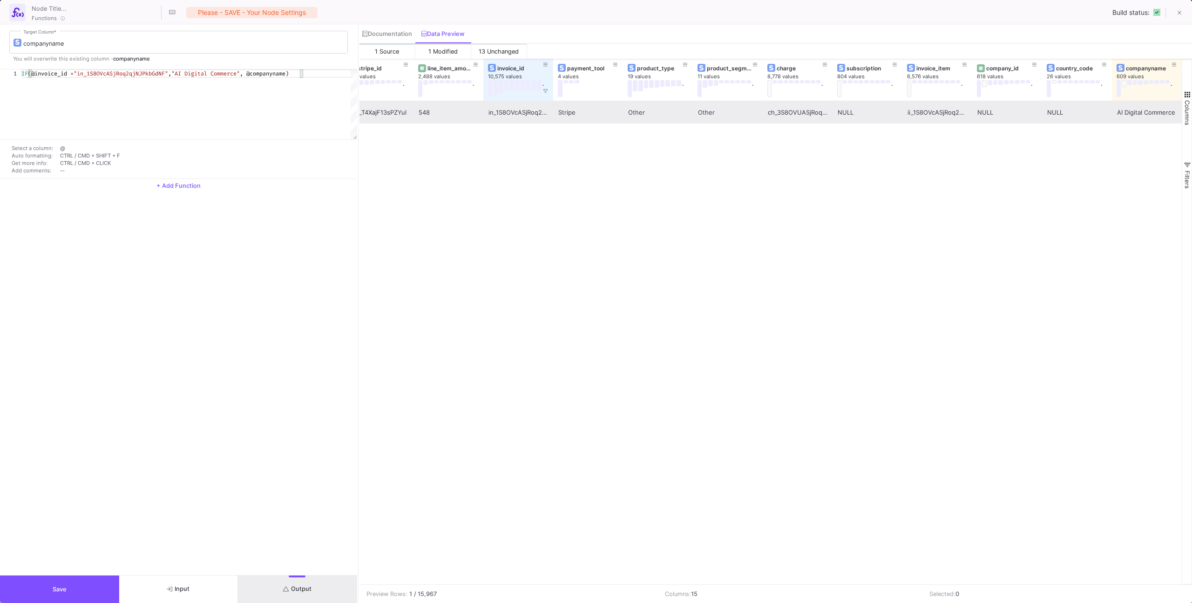
scroll to position [0, 225]
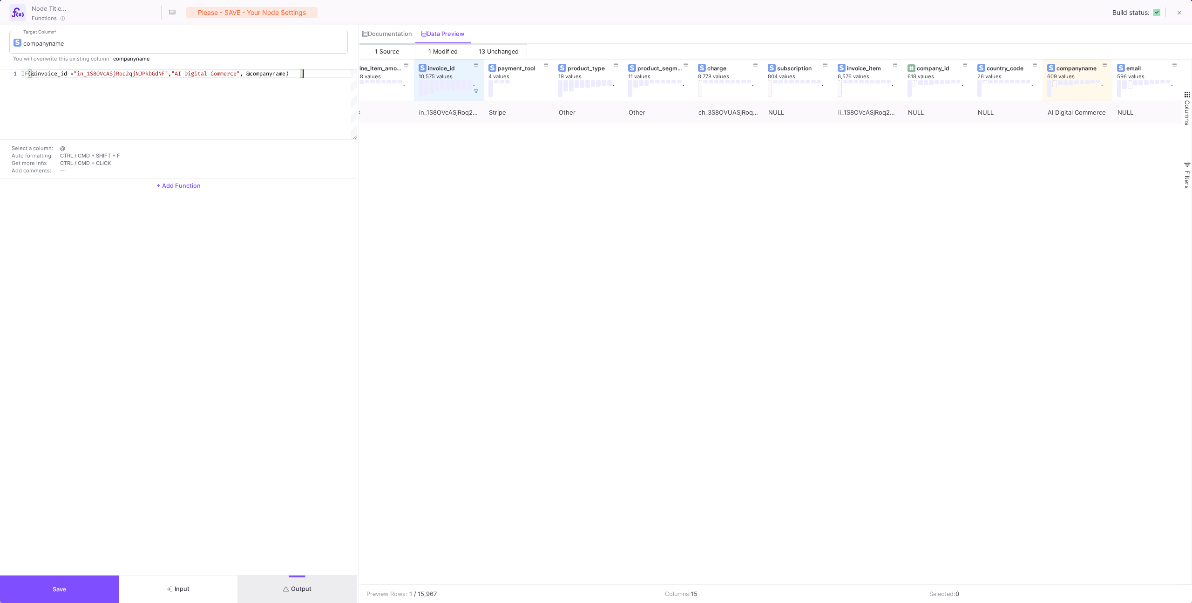
click at [196, 130] on div "IF (@invoice_id = "in_1S8OVcASjRoq2qjNJPkbGdNF" , "AI Digital Commerce" , @comp…" at bounding box center [189, 104] width 336 height 70
click at [177, 180] on button "+ Add Function" at bounding box center [178, 186] width 357 height 14
click at [163, 74] on span ""in_1S8OVcASjRoq2qjNJPkbGdNF"" at bounding box center [121, 73] width 95 height 7
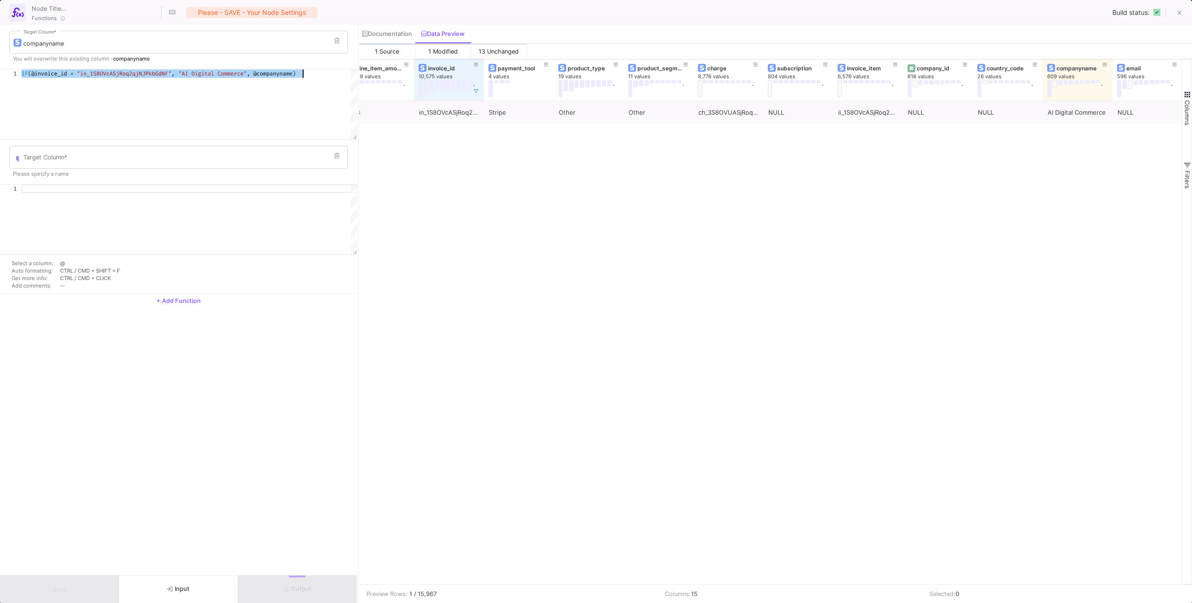
click at [141, 195] on div at bounding box center [189, 219] width 336 height 70
paste textarea "IF(@invoice_id = "in_1S8OVcASjRoq2qjNJPkbGdNF", "AI Digital Commerce", @company…"
type textarea "IF(@invoice_id = "in_1S8OVcASjRoq2qjNJPkbGdNF", "AI Digital Commerce", @company…"
click at [122, 155] on input "Target Column *" at bounding box center [183, 158] width 320 height 7
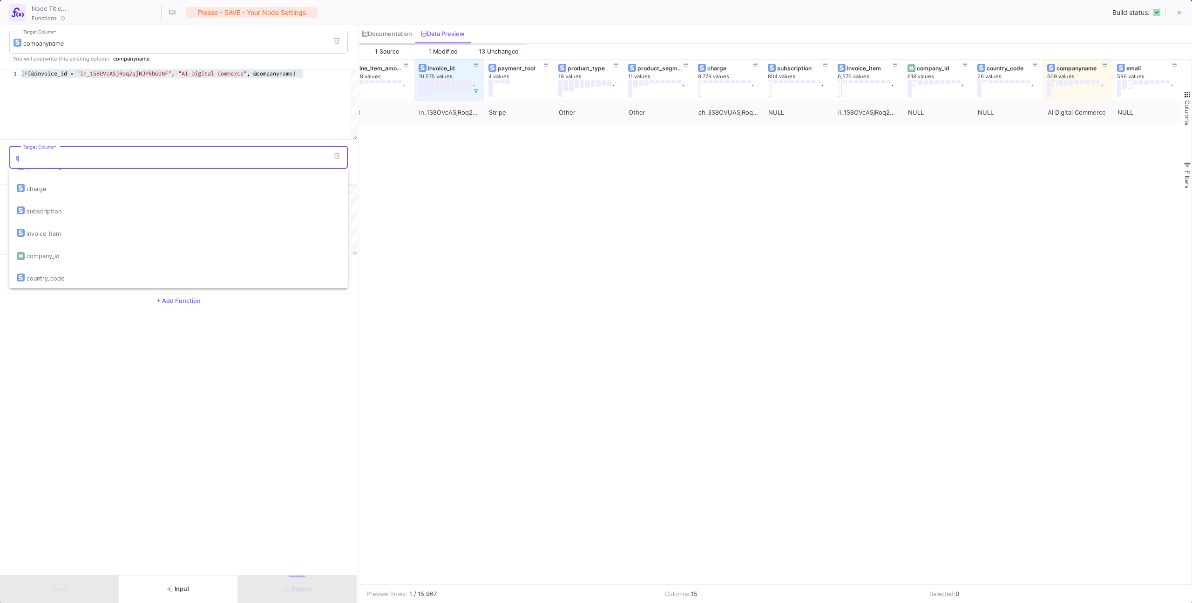
scroll to position [231, 0]
drag, startPoint x: 113, startPoint y: 279, endPoint x: 123, endPoint y: 270, distance: 13.8
click at [113, 279] on div "email" at bounding box center [179, 276] width 324 height 22
type input "email"
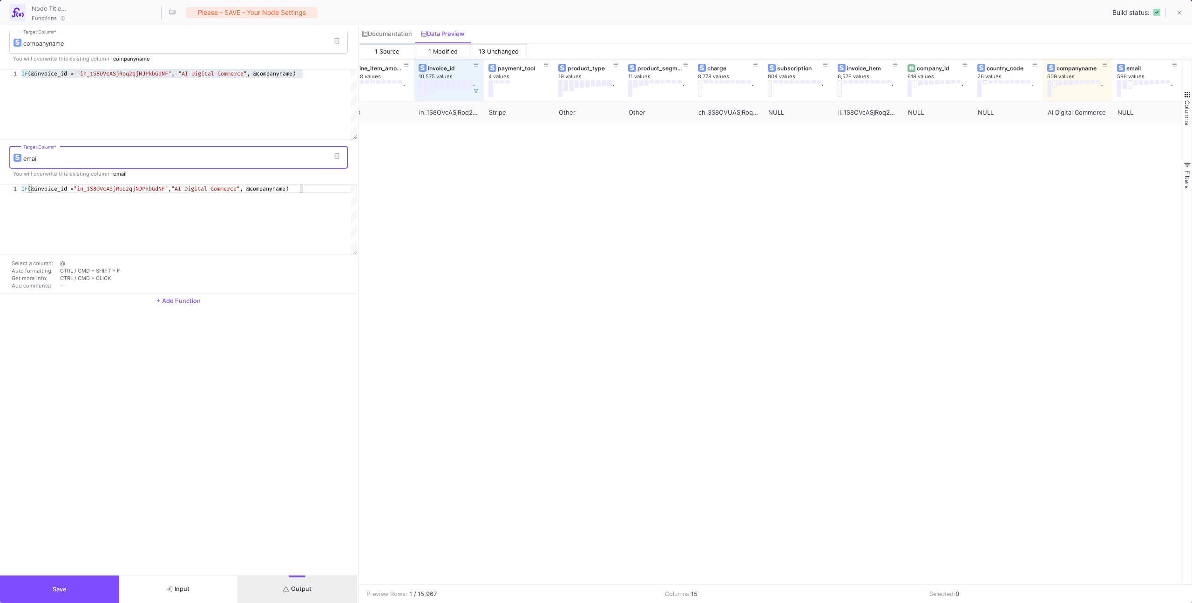
click at [286, 190] on div "1 IF (@invoice_id = "in_1S8OVcASjRoq2qjNJPkbGdNF" , "AI Digital Commerce" , @co…" at bounding box center [178, 219] width 357 height 70
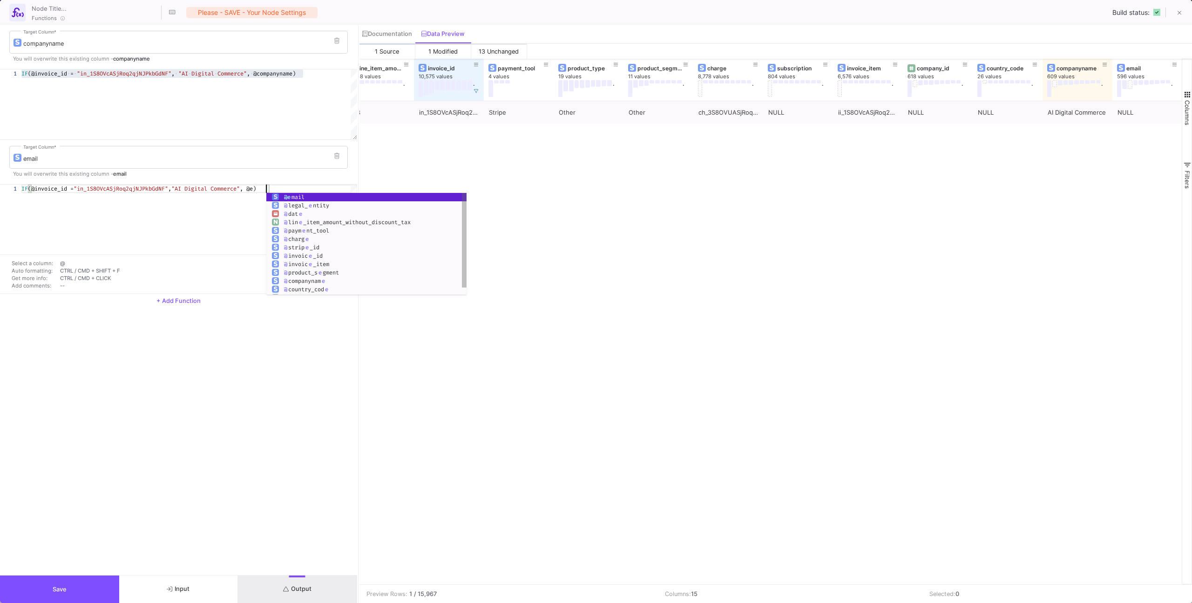
scroll to position [0, 255]
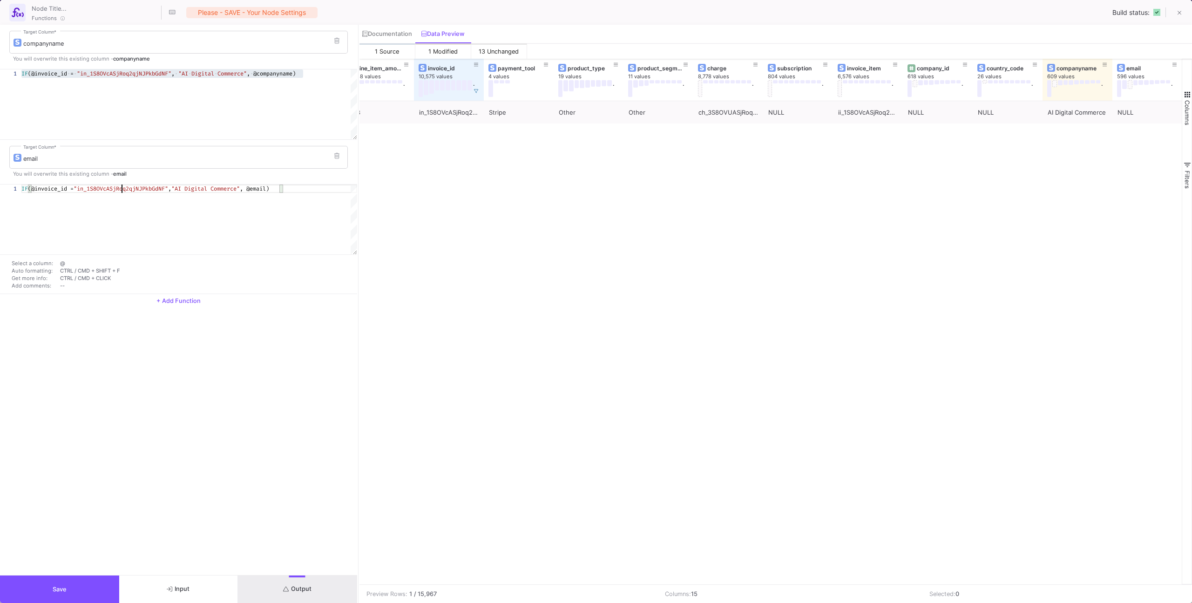
click at [123, 188] on span ""in_1S8OVcASjRoq2qjNJPkbGdNF"" at bounding box center [121, 188] width 95 height 7
click at [200, 190] on span ""AI Digital Commerce"" at bounding box center [205, 188] width 68 height 7
drag, startPoint x: 185, startPoint y: 187, endPoint x: 250, endPoint y: 189, distance: 64.8
paste textarea "[PERSON_NAME][EMAIL_ADDRESS][DOMAIN_NAME]"
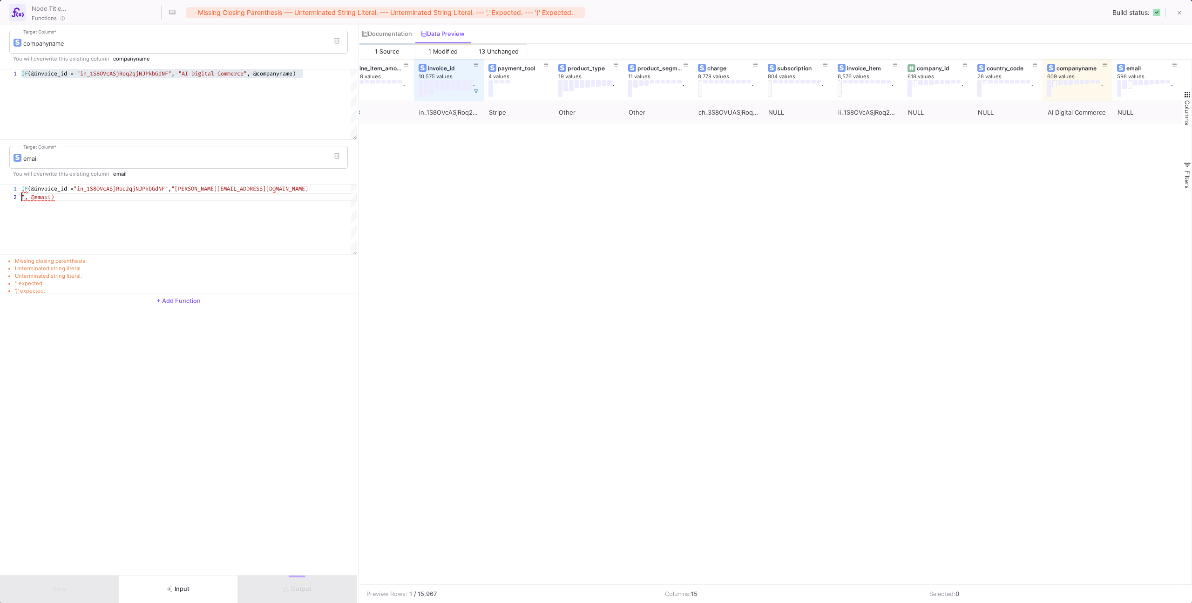
type textarea "IF(@invoice_id = "in_1S8OVcASjRoq2qjNJPkbGdNF", "[PERSON_NAME][EMAIL_ADDRESS][D…"
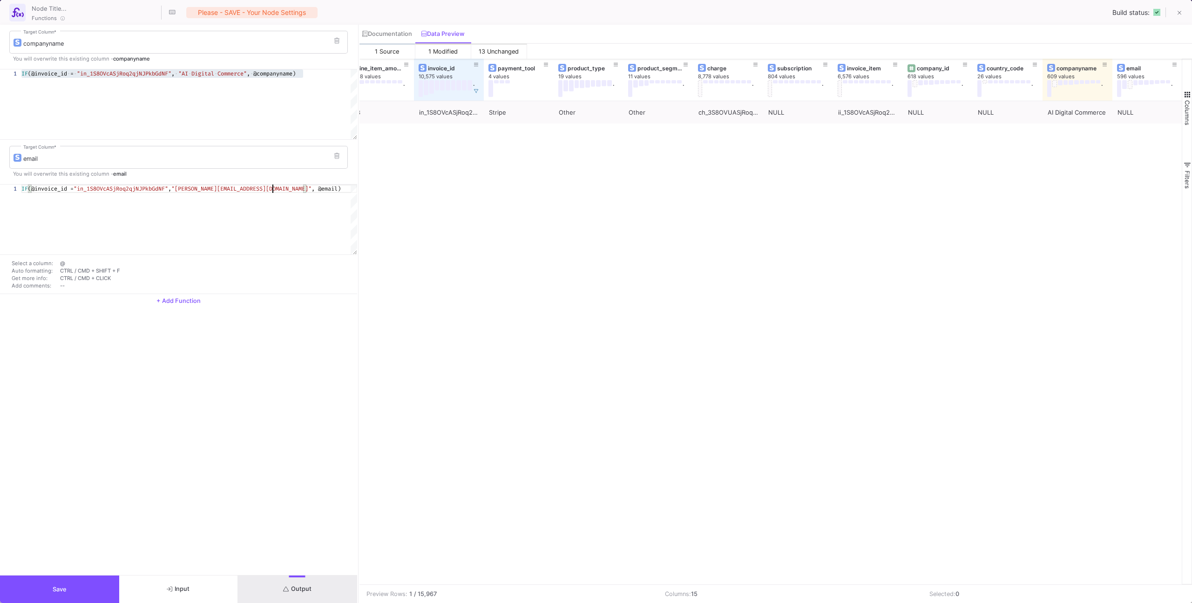
click at [298, 367] on div "companyname Target Column * You will overwrite this existing column - companyna…" at bounding box center [178, 300] width 357 height 550
click at [97, 581] on button "Save" at bounding box center [59, 588] width 119 height 27
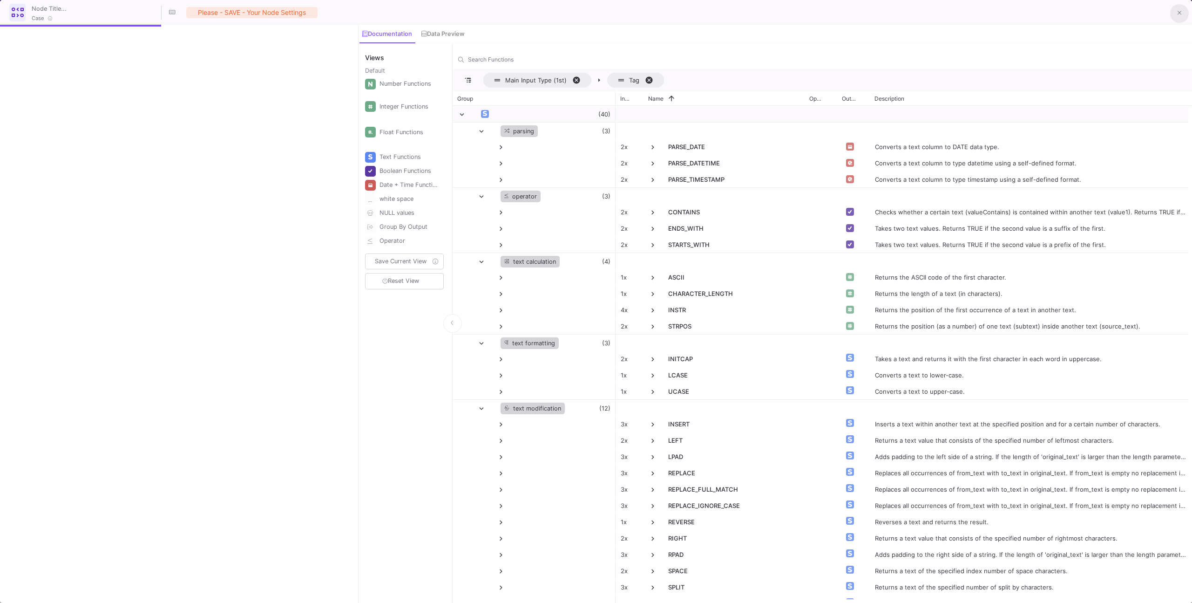
drag, startPoint x: 1176, startPoint y: 15, endPoint x: 1147, endPoint y: 48, distance: 44.3
click at [1176, 15] on button at bounding box center [1179, 13] width 19 height 19
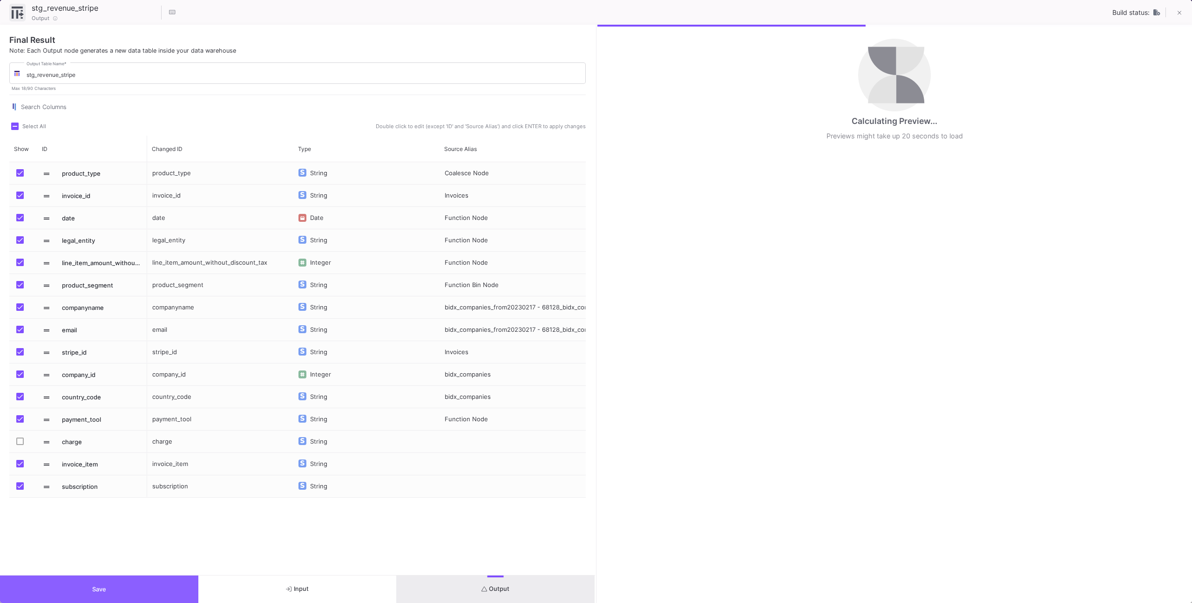
click at [102, 576] on button "Save" at bounding box center [99, 588] width 198 height 27
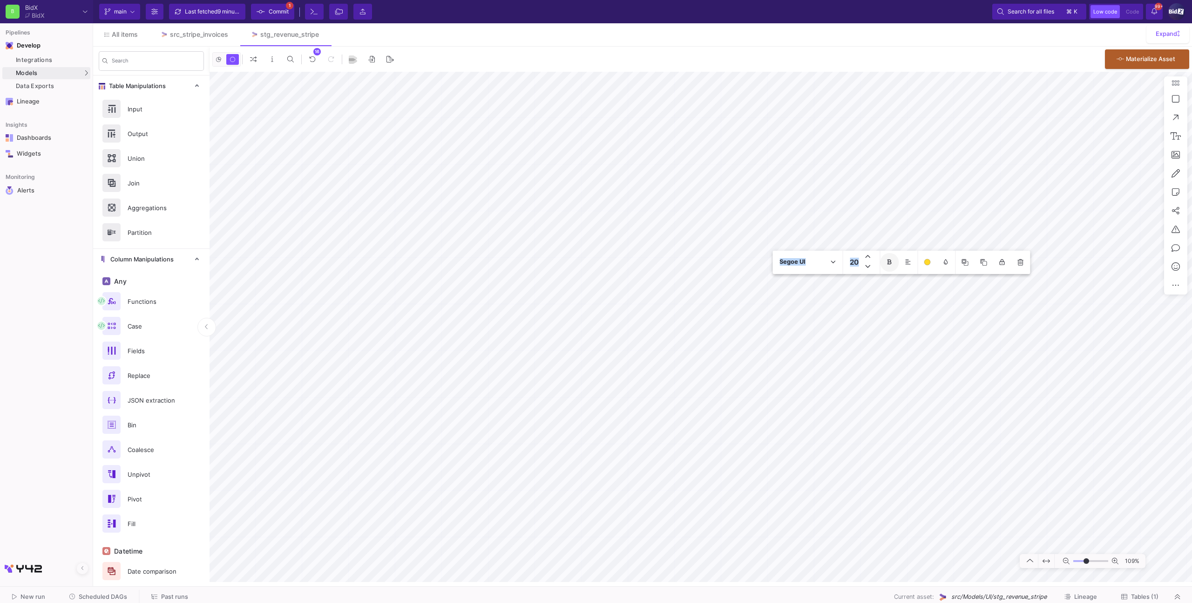
click at [888, 207] on div "Segoe UI 20 109%" at bounding box center [701, 327] width 983 height 510
click at [882, 331] on textarea "Set company name of [PERSON_NAME] Sub-Account "Lockstar" to "The ELLABELLA Grou…" at bounding box center [901, 335] width 115 height 47
click at [880, 329] on textarea "Add companyname and mail for AI Digital Commerce" at bounding box center [901, 329] width 115 height 35
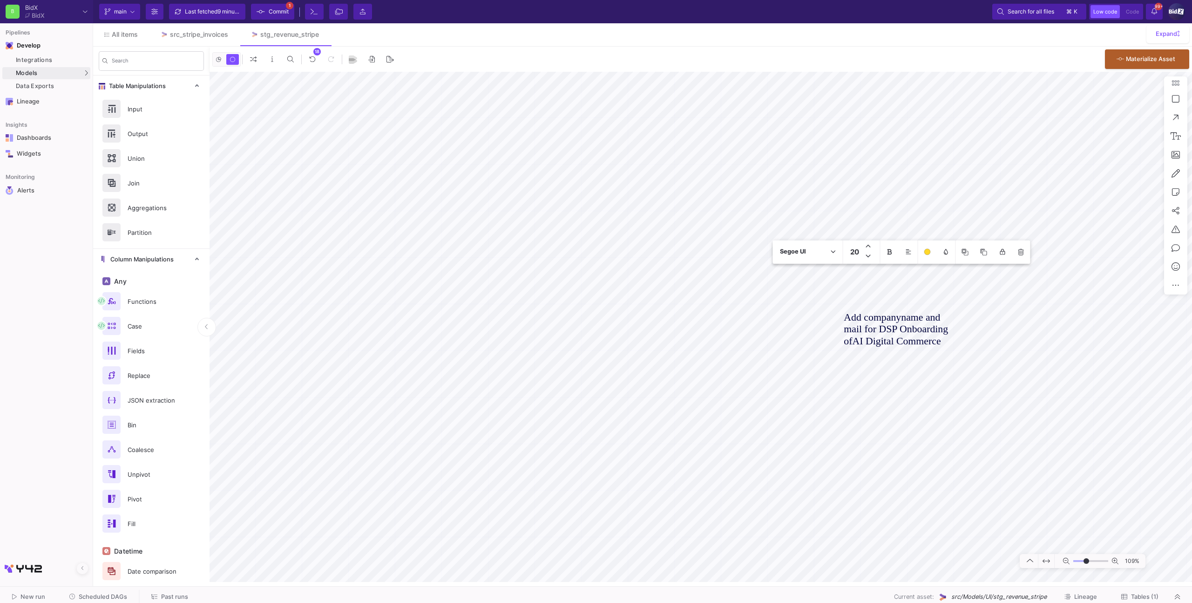
type textarea "Add companyname and mail for DSP Onboarding of AI Digital Commerce"
click at [913, 323] on textarea "Add companyname and mail for DSP Onboarding of AI Digital Commerce" at bounding box center [901, 329] width 115 height 35
click at [914, 328] on textarea "Add companyname and mail for DSP Onboarding of AI Digital Commerce" at bounding box center [901, 329] width 115 height 35
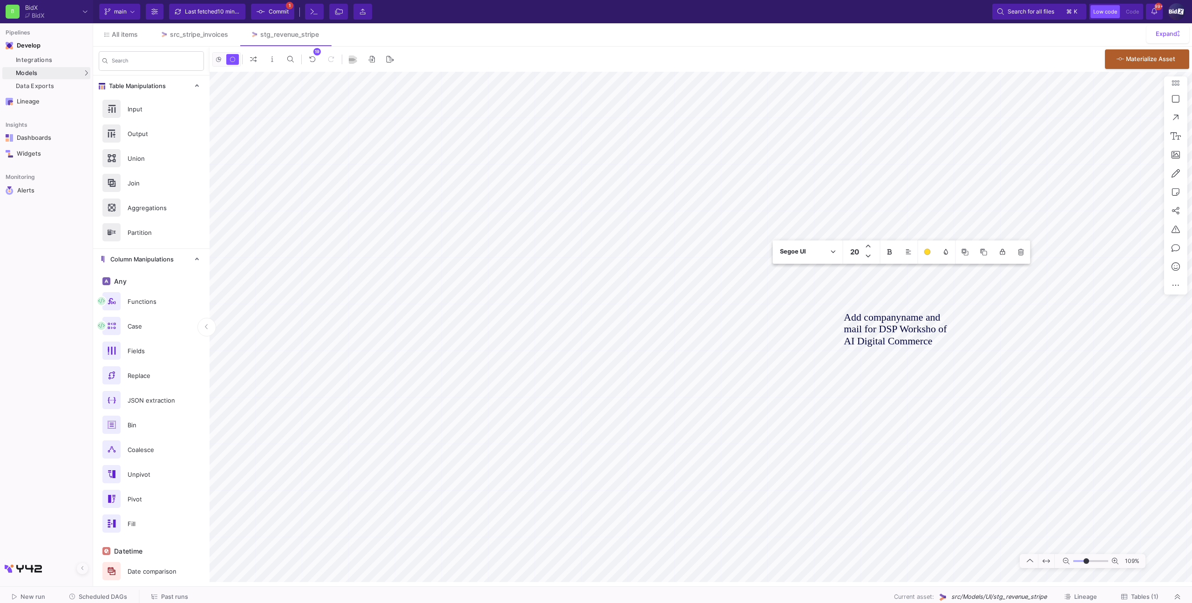
type textarea "Add companyname and mail for DSP Workshop of AI Digital Commerce"
click at [281, 8] on span "Commit" at bounding box center [279, 12] width 20 height 14
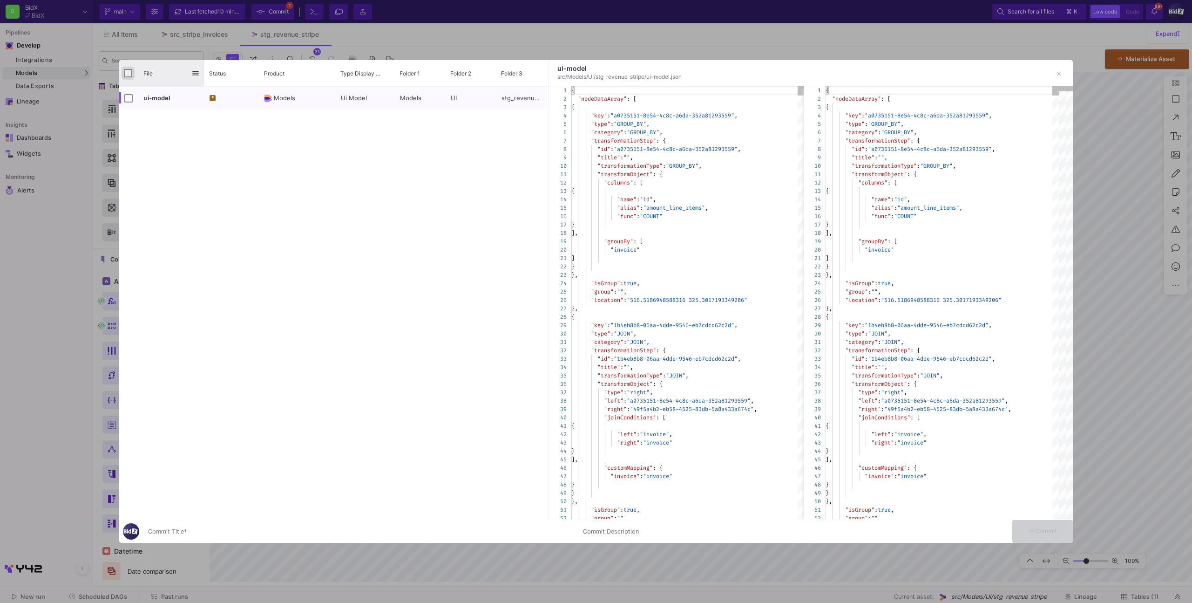
drag, startPoint x: 125, startPoint y: 71, endPoint x: 133, endPoint y: 75, distance: 9.6
click at [125, 71] on input "Press Space to toggle all rows selection (unchecked)" at bounding box center [128, 73] width 8 height 8
checkbox input "true"
click at [324, 514] on div "ui-model * Models Ui Model Models UI stg_revenue_stripe" at bounding box center [333, 303] width 428 height 432
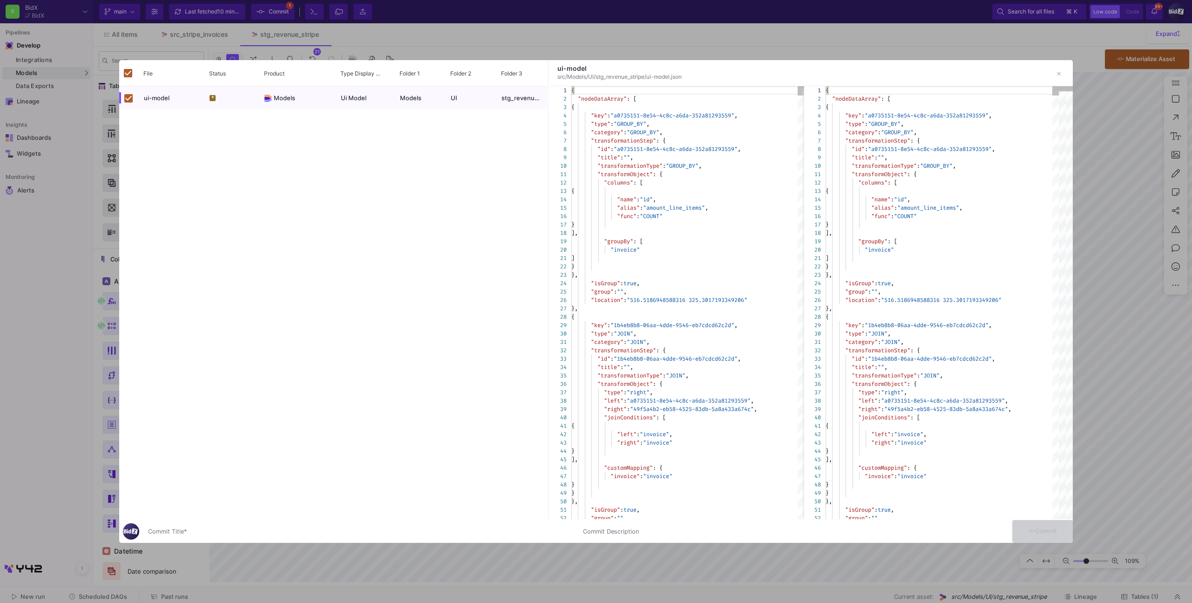
click at [331, 524] on div "Commit Title *" at bounding box center [360, 529] width 424 height 17
type input "x"
click at [1038, 533] on span "Commit" at bounding box center [1042, 530] width 29 height 7
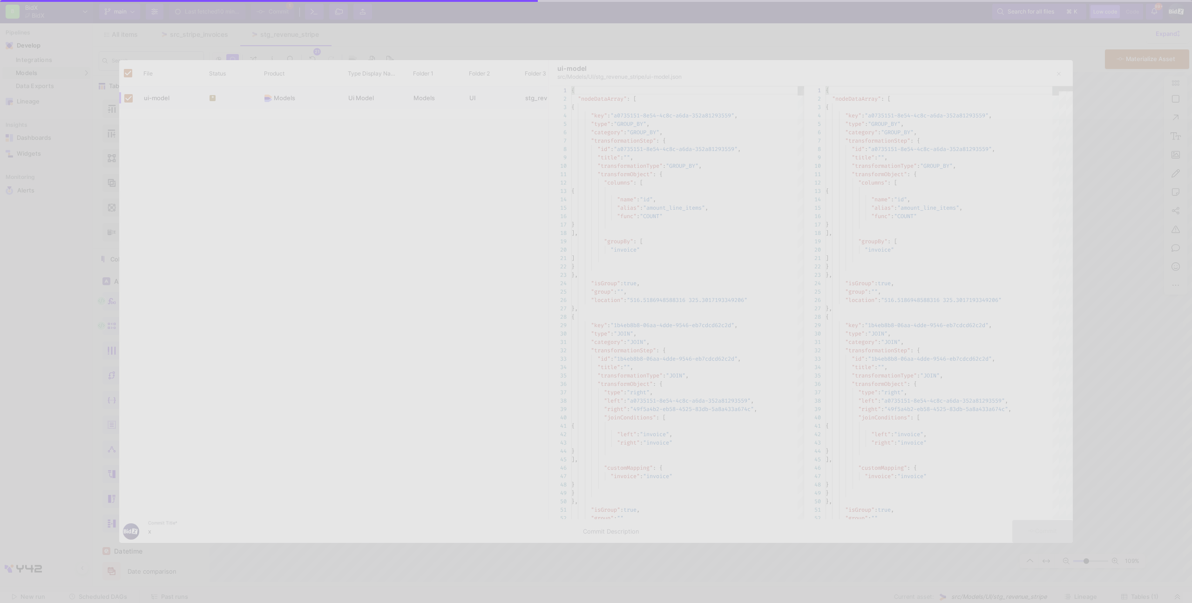
checkbox input "false"
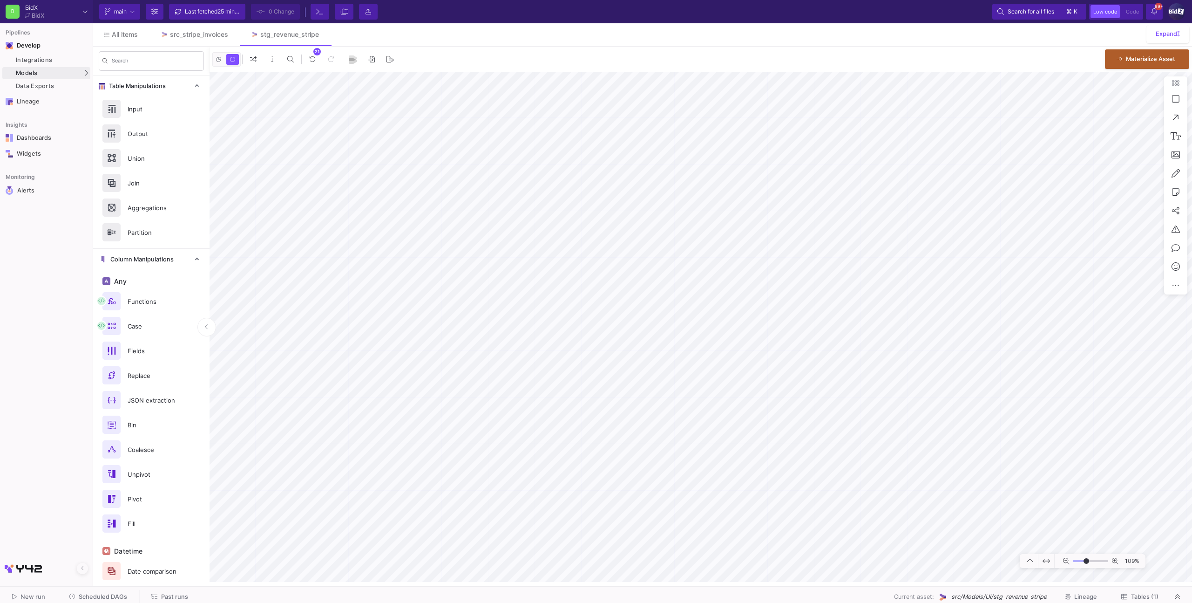
type input "-31"
